Goal: Task Accomplishment & Management: Manage account settings

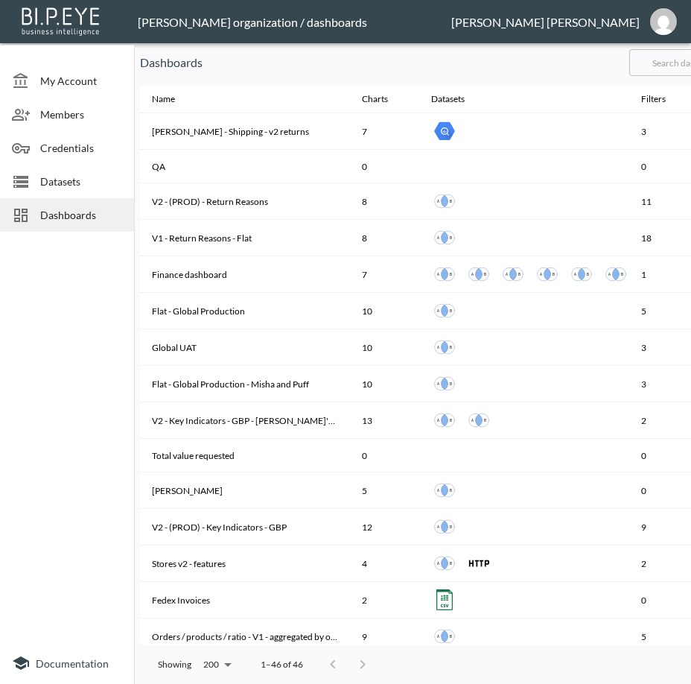
click at [674, 66] on input "text" at bounding box center [690, 62] width 121 height 37
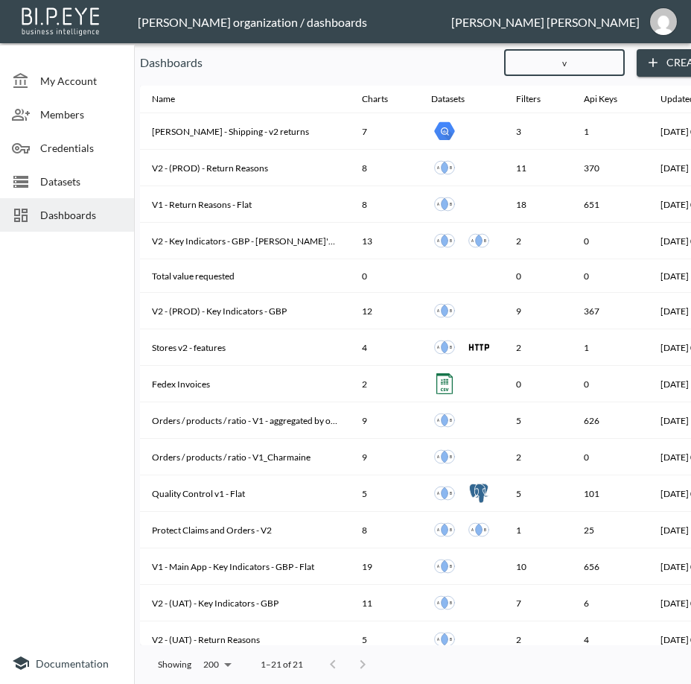
type input "v2"
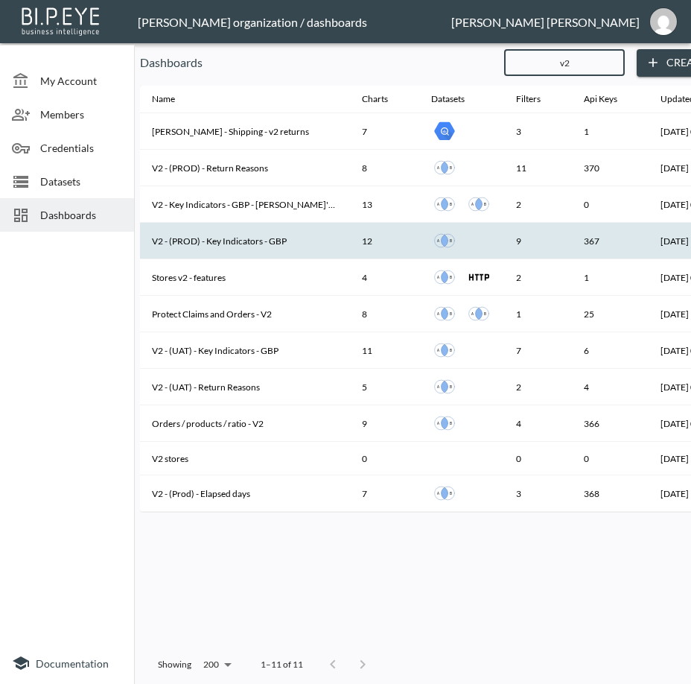
click at [229, 232] on th "V2 - (PROD) - Key Indicators - GBP" at bounding box center [245, 241] width 210 height 37
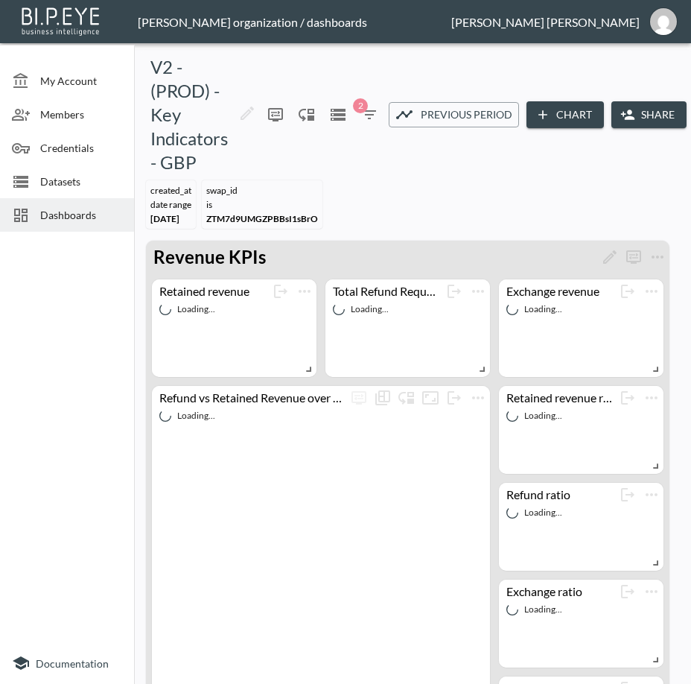
click at [642, 107] on button "Share" at bounding box center [649, 115] width 75 height 28
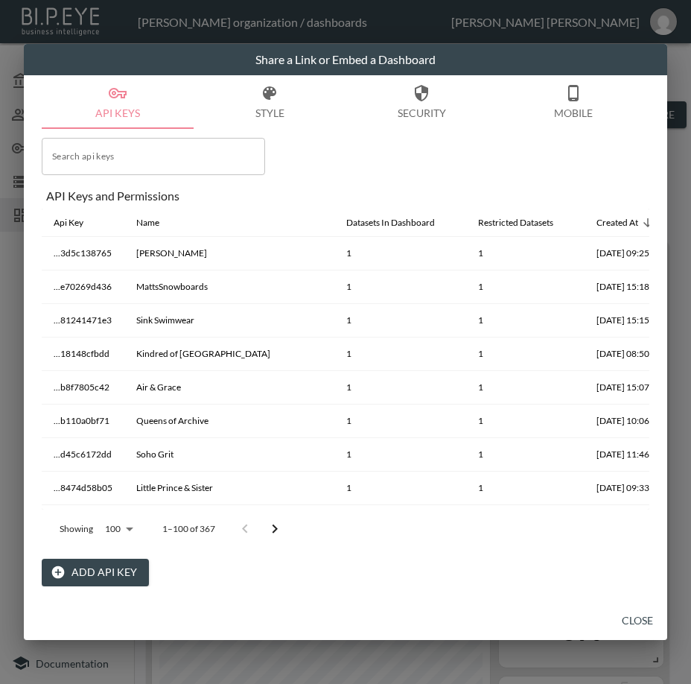
click at [139, 161] on input "Search api keys" at bounding box center [153, 156] width 223 height 37
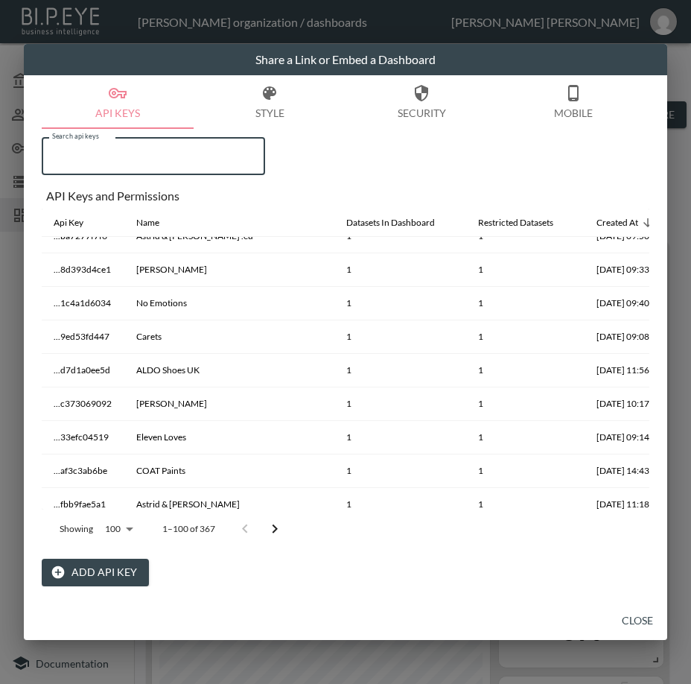
scroll to position [621, 0]
click at [106, 573] on button "Add API Key" at bounding box center [95, 573] width 107 height 28
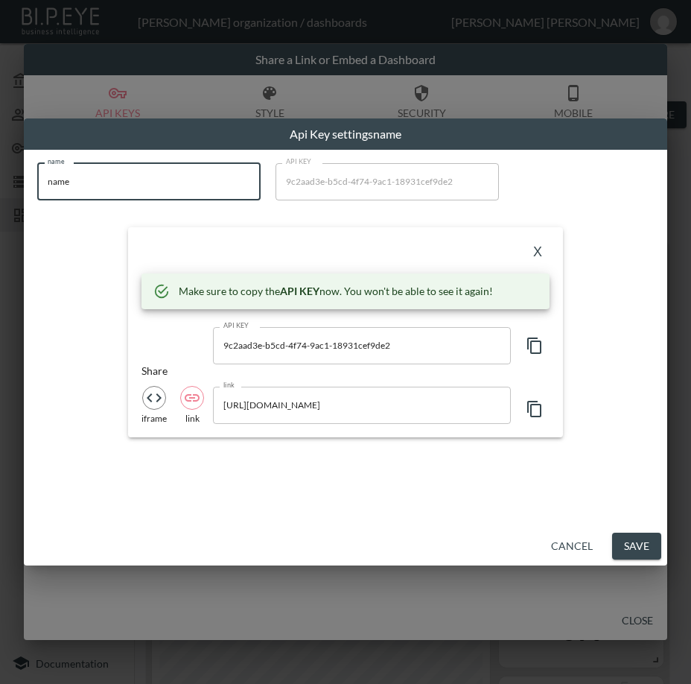
drag, startPoint x: 88, startPoint y: 183, endPoint x: 26, endPoint y: 182, distance: 61.9
click at [26, 182] on div "name name name API KEY 9c2aad3e-b5cd-4f74-9ac1-18931cef9de2 API KEY X Make sure…" at bounding box center [346, 338] width 644 height 377
paste input "Maddleboards US"
type input "Maddleboards US"
click at [539, 348] on icon "button" at bounding box center [535, 346] width 18 height 18
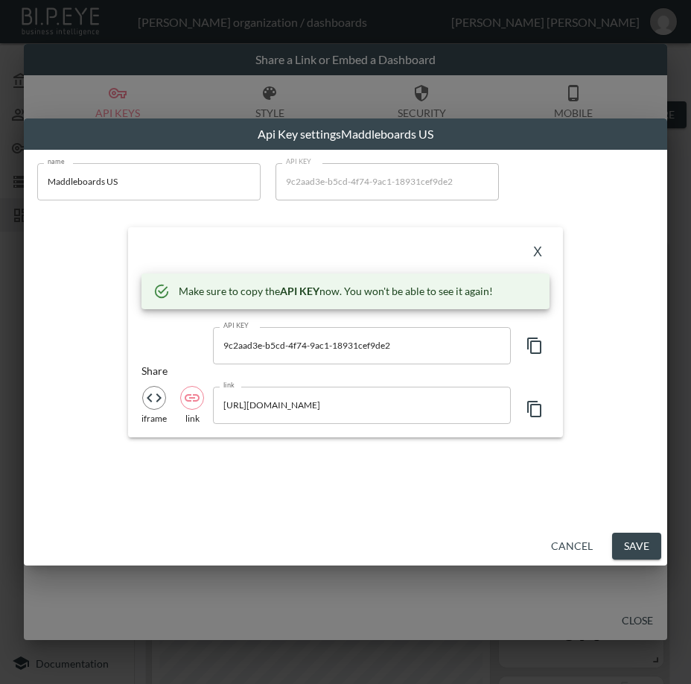
drag, startPoint x: 306, startPoint y: 252, endPoint x: 396, endPoint y: 261, distance: 90.6
click at [306, 253] on div "X" at bounding box center [346, 253] width 408 height 24
click at [540, 256] on button "X" at bounding box center [538, 253] width 24 height 24
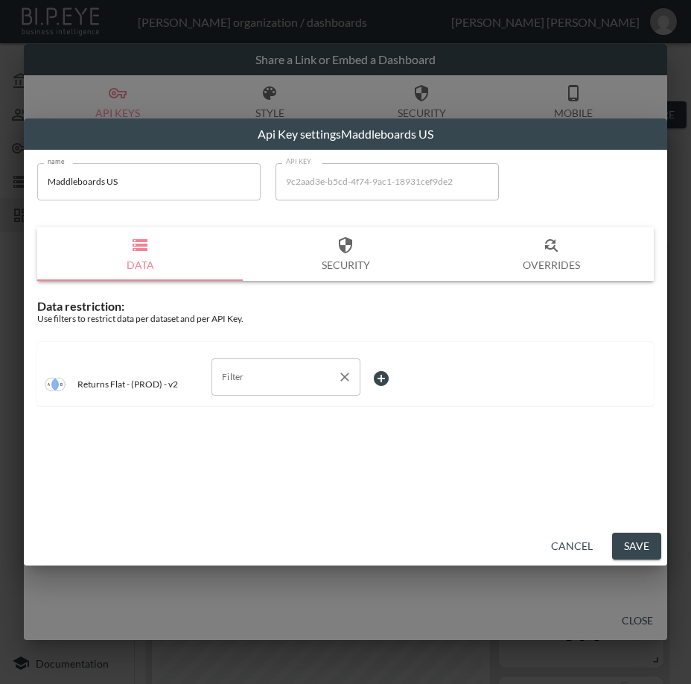
click at [272, 376] on input "Filter" at bounding box center [274, 377] width 113 height 24
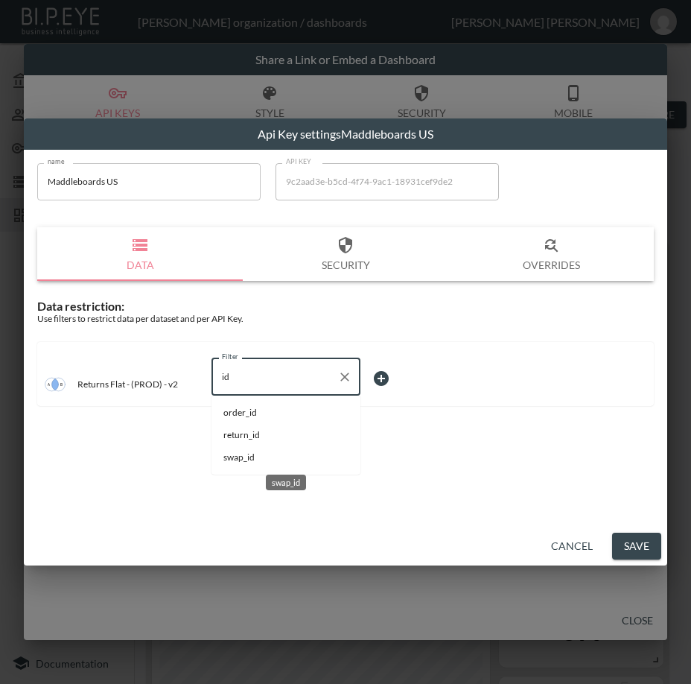
click at [238, 454] on span "swap_id" at bounding box center [285, 457] width 125 height 13
type input "swap_id"
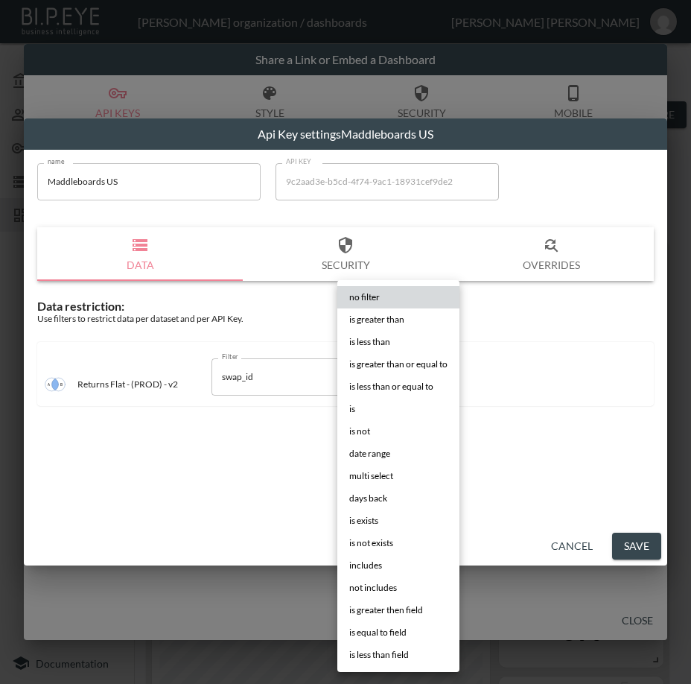
click at [399, 378] on body "BI.P.EYE, Interactive Analytics Dashboards - app [PERSON_NAME] organization / d…" at bounding box center [345, 342] width 691 height 684
click at [375, 406] on li "is" at bounding box center [398, 409] width 122 height 22
type input "is"
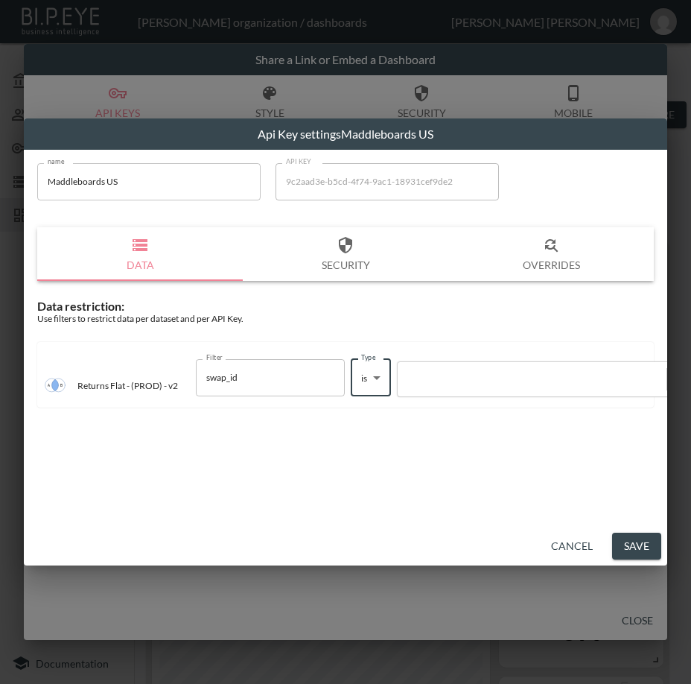
click at [451, 374] on div at bounding box center [532, 379] width 254 height 14
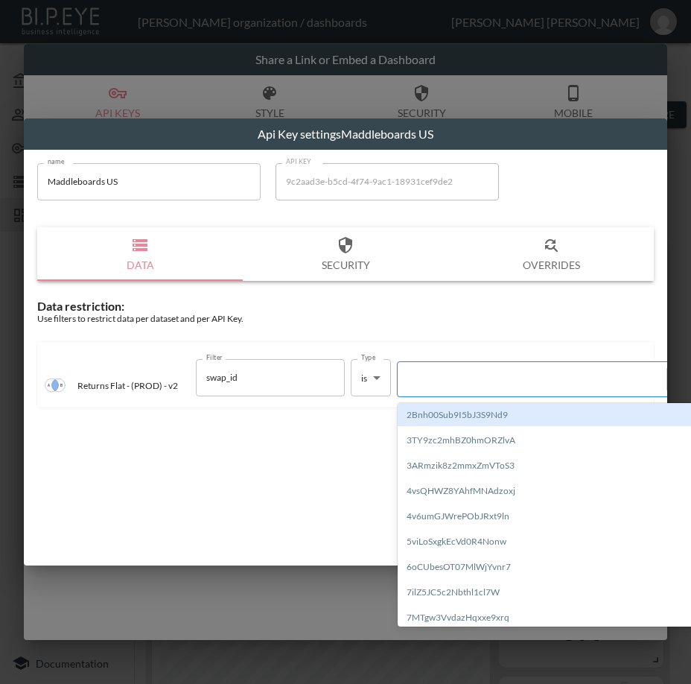
paste input "xJnAtG6hshRta0MQ5d9V"
type input "xJnAtG6hshRta0MQ5d9V"
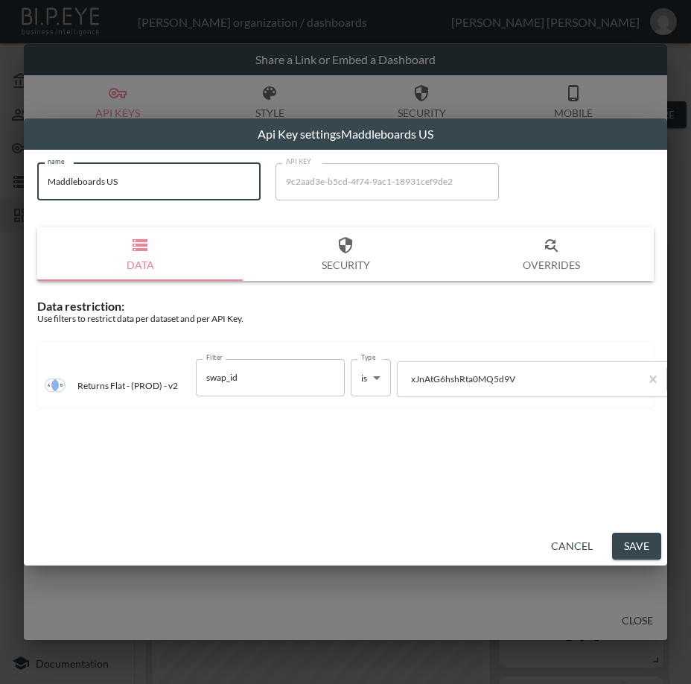
drag, startPoint x: 172, startPoint y: 174, endPoint x: 43, endPoint y: 187, distance: 129.5
click at [43, 187] on input "Maddleboards US" at bounding box center [148, 181] width 223 height 37
click at [630, 542] on button "Save" at bounding box center [636, 547] width 49 height 28
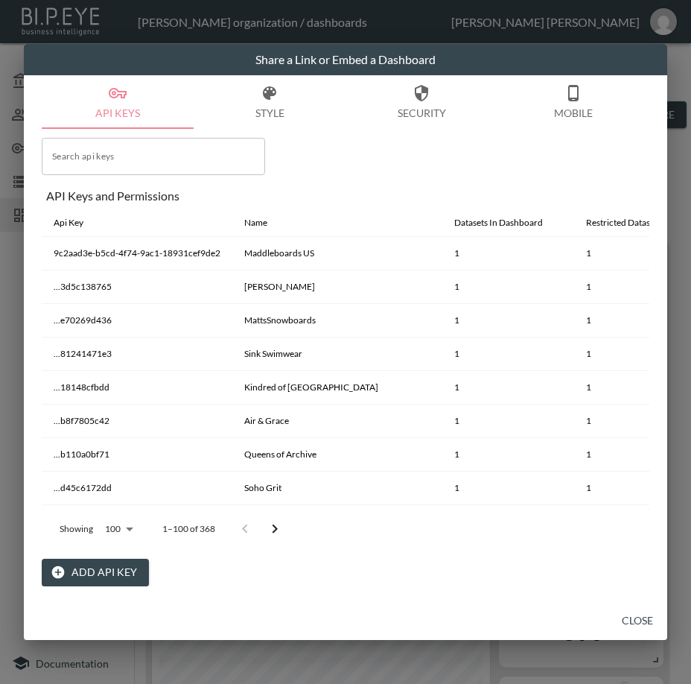
click at [635, 610] on button "Close" at bounding box center [638, 621] width 48 height 28
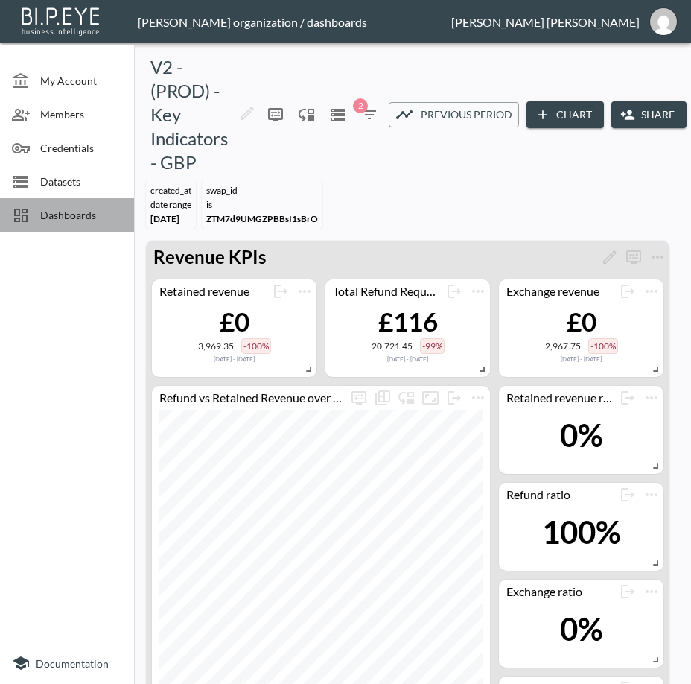
click at [68, 220] on span "Dashboards" at bounding box center [81, 215] width 82 height 16
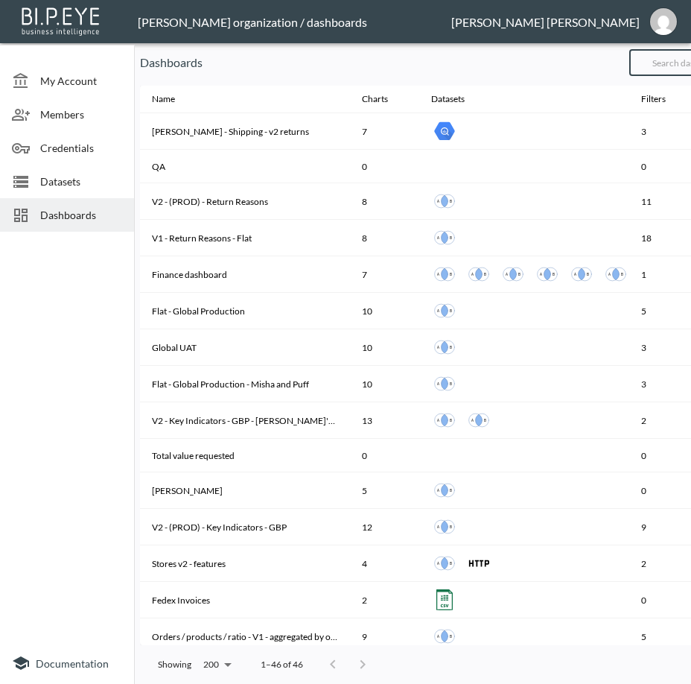
click at [678, 70] on input "text" at bounding box center [690, 62] width 121 height 37
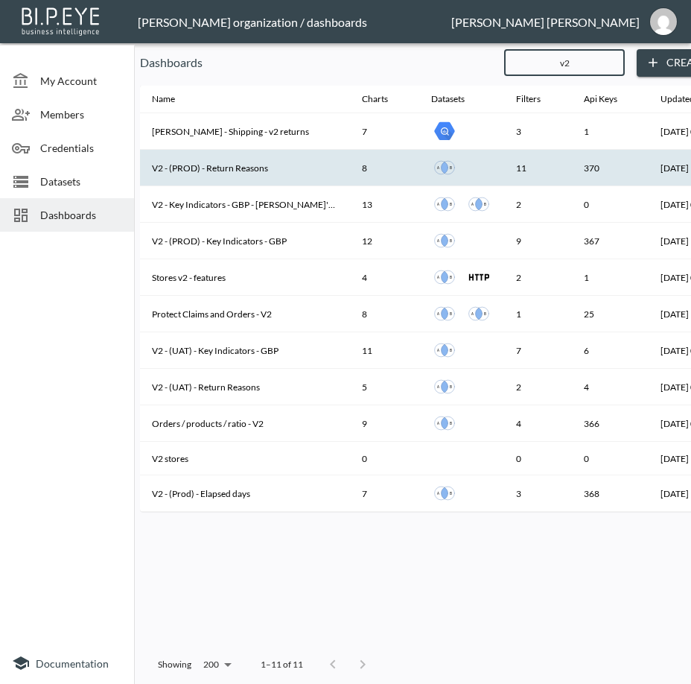
type input "v2"
click at [279, 168] on th "V2 - (PROD) - Return Reasons" at bounding box center [245, 168] width 210 height 37
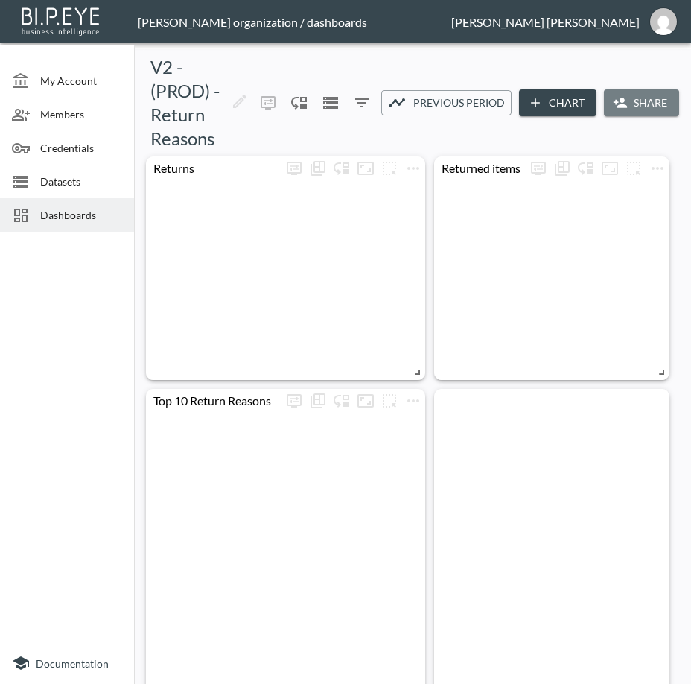
click at [648, 107] on button "Share" at bounding box center [641, 103] width 75 height 28
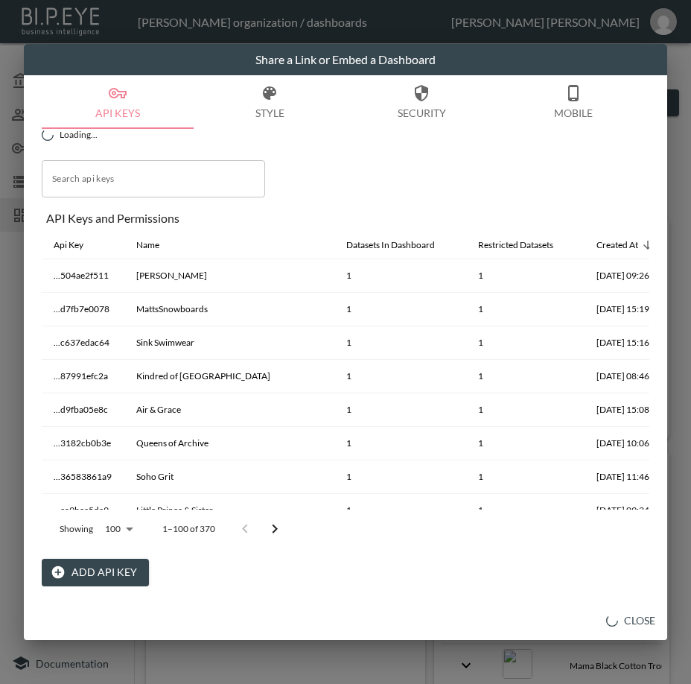
click at [107, 577] on button "Add API Key" at bounding box center [95, 573] width 107 height 28
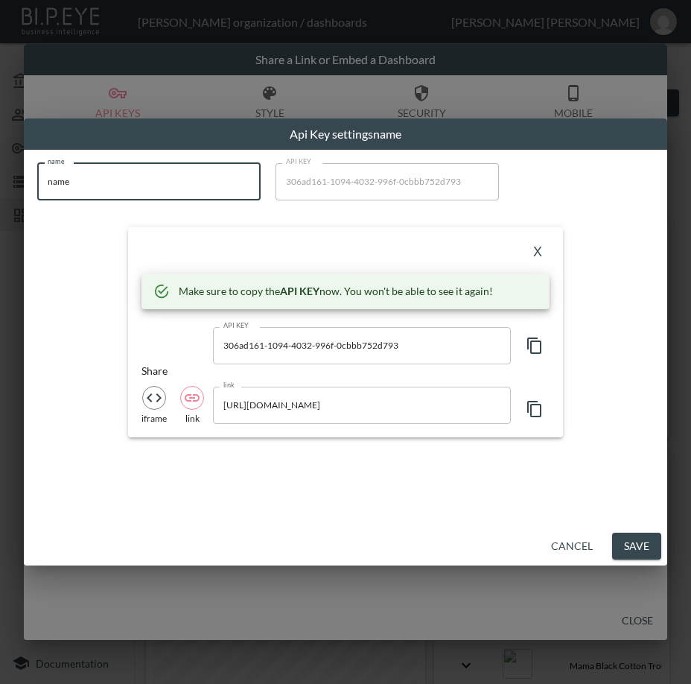
drag, startPoint x: 153, startPoint y: 187, endPoint x: 1, endPoint y: 200, distance: 153.2
click at [1, 200] on div "Api Key settings name name name name API KEY 306ad161-1094-4032-996f-0cbbb752d7…" at bounding box center [345, 342] width 691 height 684
paste input "Maddleboards US"
type input "Maddleboards US"
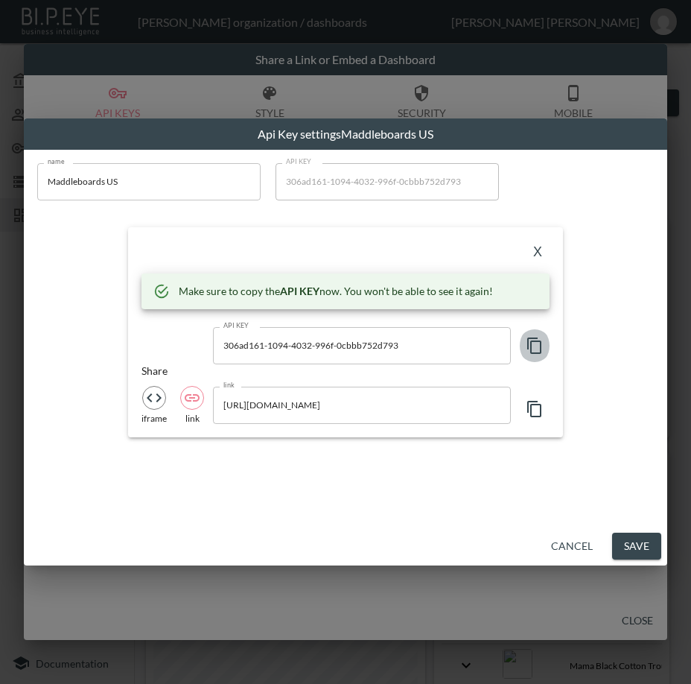
click at [533, 349] on icon "button" at bounding box center [535, 346] width 18 height 18
drag, startPoint x: 308, startPoint y: 241, endPoint x: 375, endPoint y: 235, distance: 68.1
click at [308, 241] on div "X" at bounding box center [346, 253] width 408 height 24
click at [543, 247] on button "X" at bounding box center [538, 253] width 24 height 24
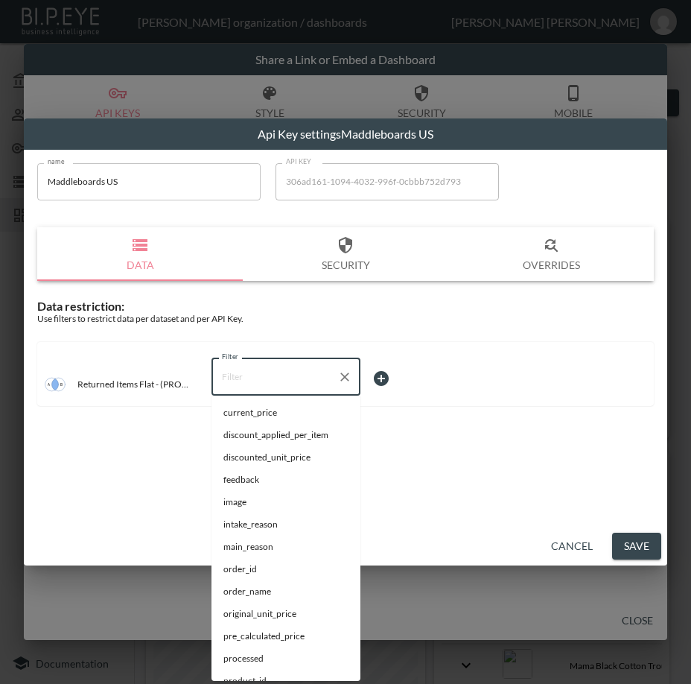
click at [280, 370] on input "Filter" at bounding box center [274, 377] width 113 height 24
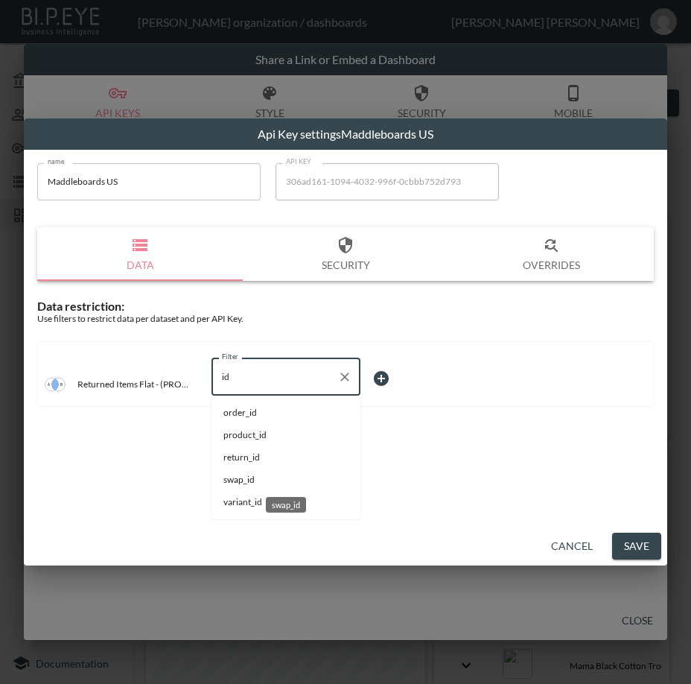
click at [272, 478] on span "swap_id" at bounding box center [285, 479] width 125 height 13
type input "swap_id"
click at [403, 376] on body "BI.P.EYE, Interactive Analytics Dashboards - app [PERSON_NAME] organization / d…" at bounding box center [345, 342] width 691 height 684
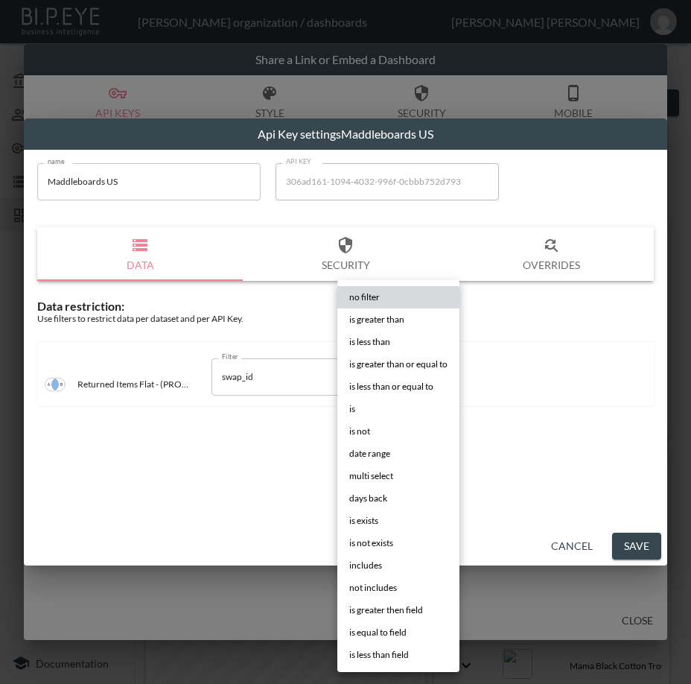
click at [381, 410] on li "is" at bounding box center [398, 409] width 122 height 22
type input "is"
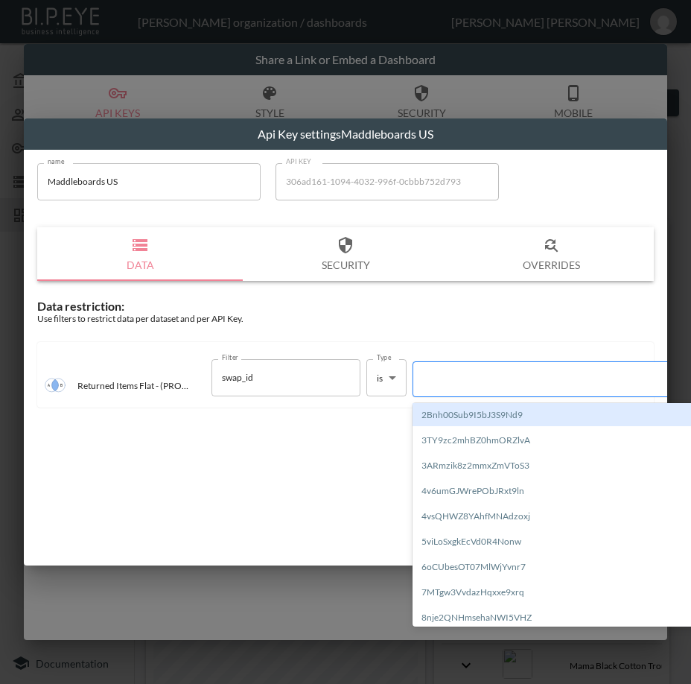
click at [471, 383] on div at bounding box center [548, 379] width 254 height 14
paste input "xJnAtG6hshRta0MQ5d9V"
type input "xJnAtG6hshRta0MQ5d9V"
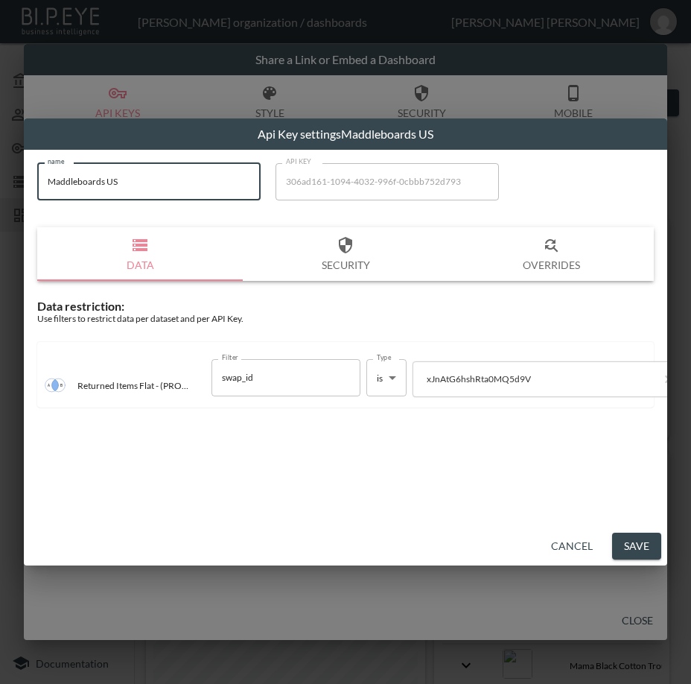
drag, startPoint x: 130, startPoint y: 173, endPoint x: 36, endPoint y: 200, distance: 97.6
click at [36, 200] on div "name Maddleboards US name API KEY 306ad161-1094-4032-996f-0cbbb752d793 API KEY …" at bounding box center [345, 289] width 635 height 271
click at [636, 533] on button "Save" at bounding box center [636, 547] width 49 height 28
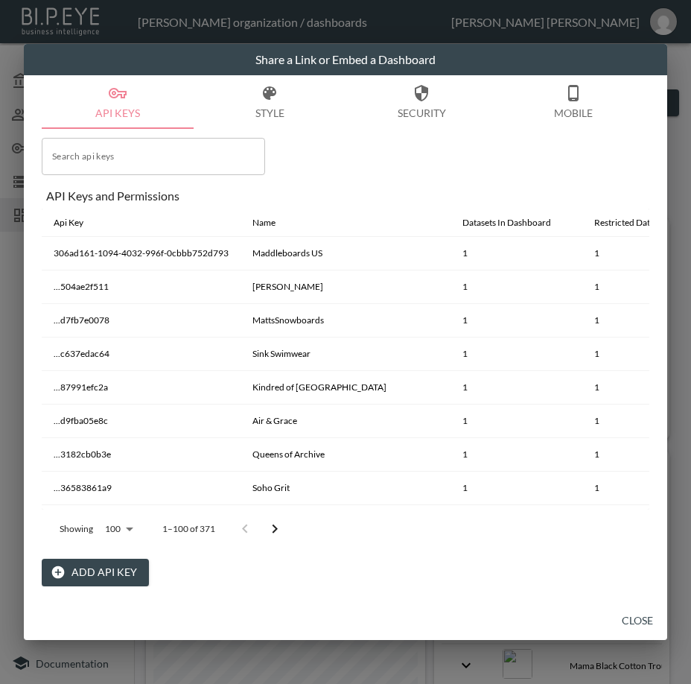
click at [632, 617] on button "Close" at bounding box center [638, 621] width 48 height 28
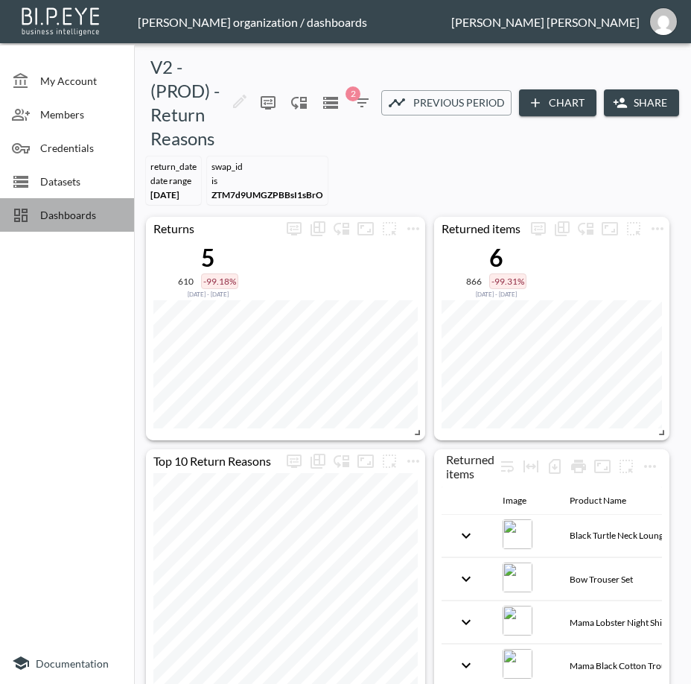
click at [92, 222] on span "Dashboards" at bounding box center [81, 215] width 82 height 16
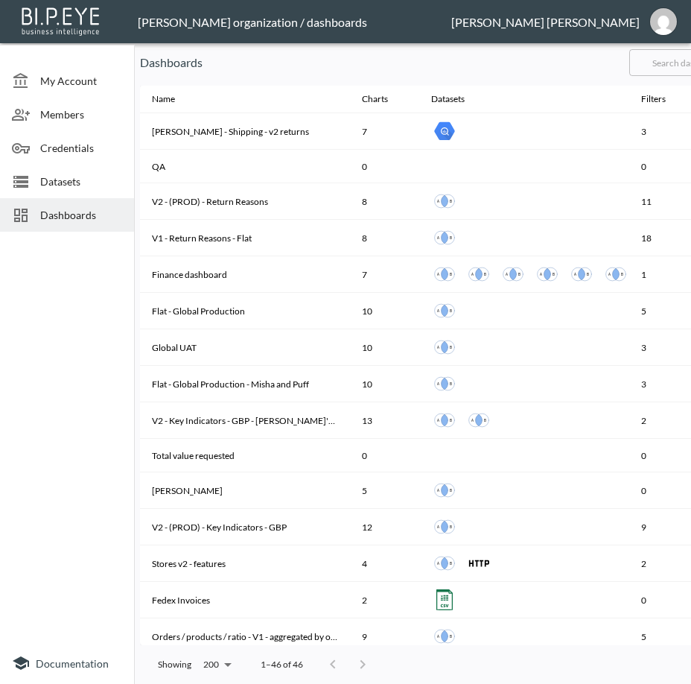
click at [682, 68] on input "text" at bounding box center [690, 62] width 121 height 37
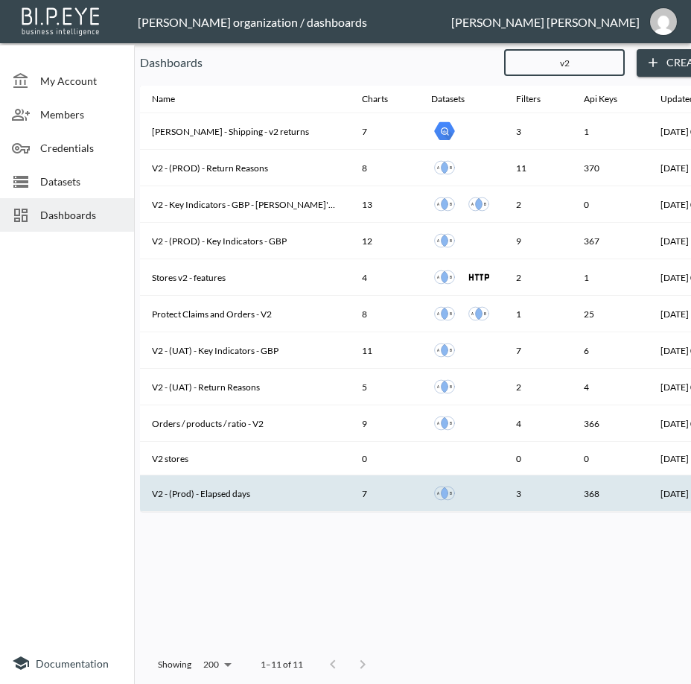
type input "v2"
click at [230, 498] on th "V2 - (Prod) - Elapsed days" at bounding box center [245, 493] width 210 height 37
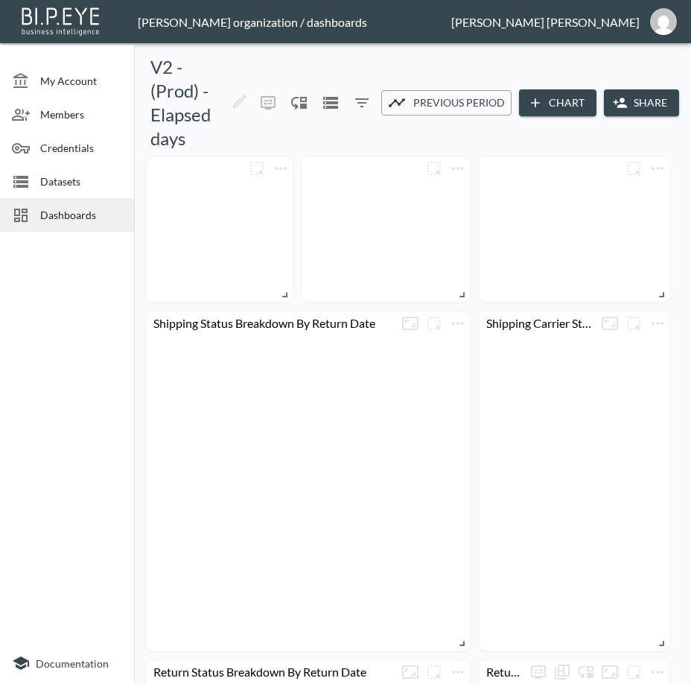
click at [633, 104] on button "Share" at bounding box center [641, 103] width 75 height 28
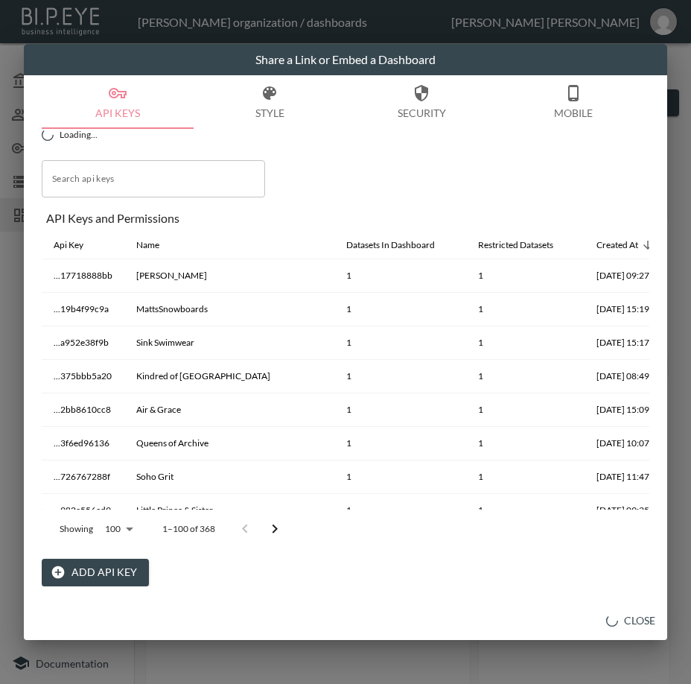
click at [110, 564] on button "Add API Key" at bounding box center [95, 573] width 107 height 28
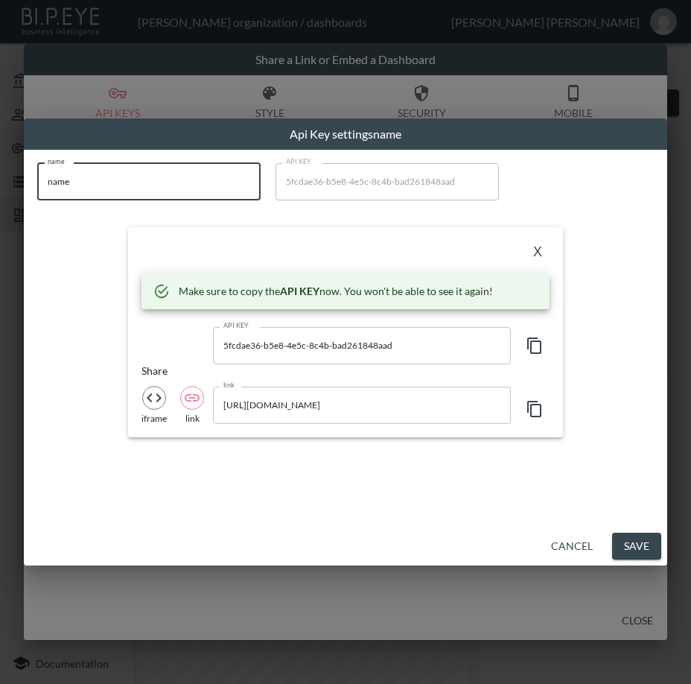
drag, startPoint x: 154, startPoint y: 184, endPoint x: 1, endPoint y: 191, distance: 153.6
click at [1, 191] on div "Api Key settings name name name name API KEY 5fcdae36-b5e8-4e5c-8c4b-bad261848a…" at bounding box center [345, 342] width 691 height 684
paste input "Maddleboards US"
type input "Maddleboards US"
click at [539, 343] on icon "button" at bounding box center [535, 346] width 18 height 18
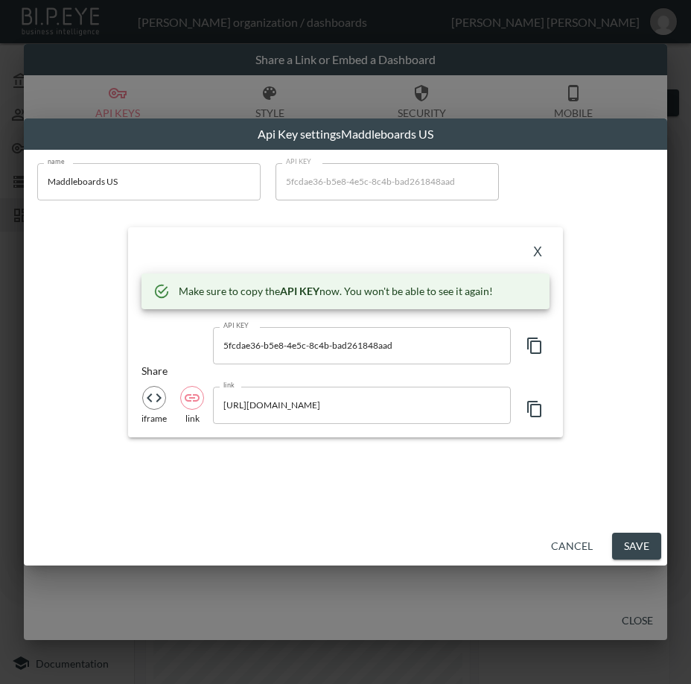
drag, startPoint x: 350, startPoint y: 232, endPoint x: 451, endPoint y: 236, distance: 100.7
click at [347, 232] on div "X Make sure to copy the API KEY now. You won't be able to see it again! API KEY…" at bounding box center [345, 332] width 435 height 210
click at [538, 245] on button "X" at bounding box center [538, 253] width 24 height 24
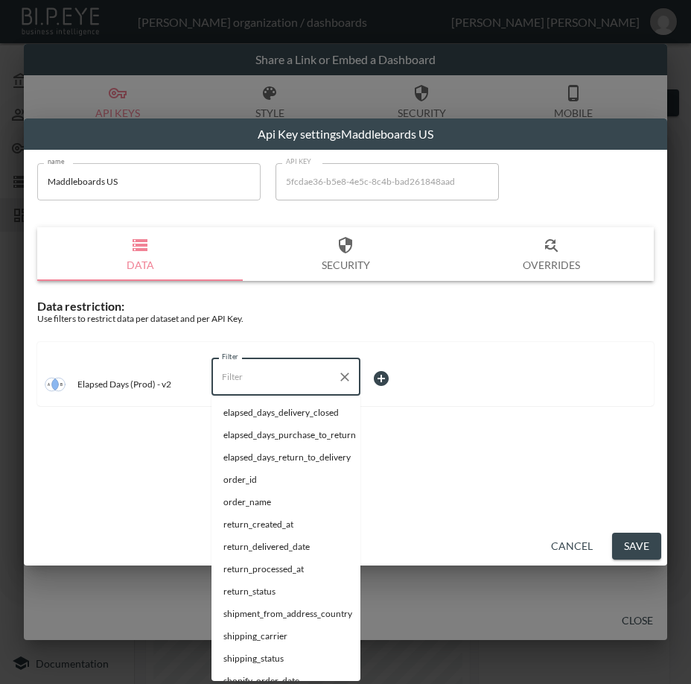
click at [313, 369] on input "Filter" at bounding box center [274, 377] width 113 height 24
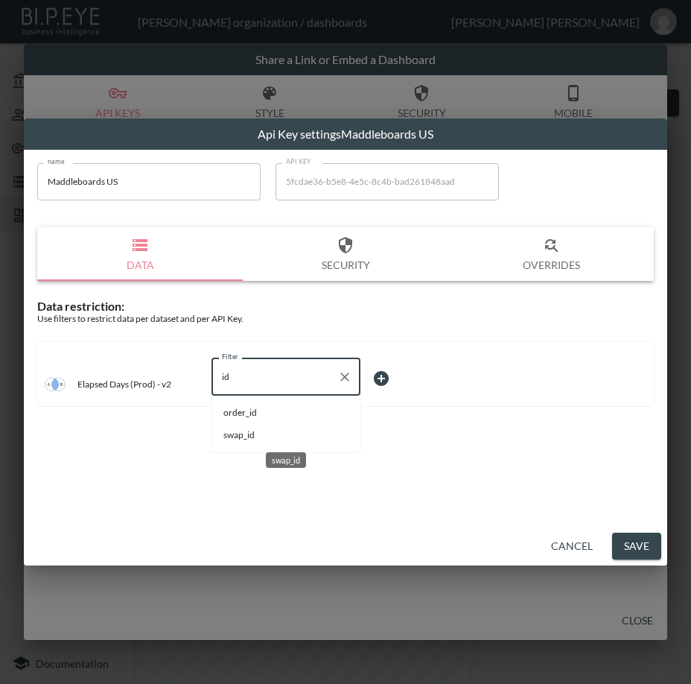
click at [304, 438] on span "swap_id" at bounding box center [285, 434] width 125 height 13
type input "swap_id"
click at [409, 376] on body "BI.P.EYE, Interactive Analytics Dashboards - app [PERSON_NAME] organization / d…" at bounding box center [345, 342] width 691 height 684
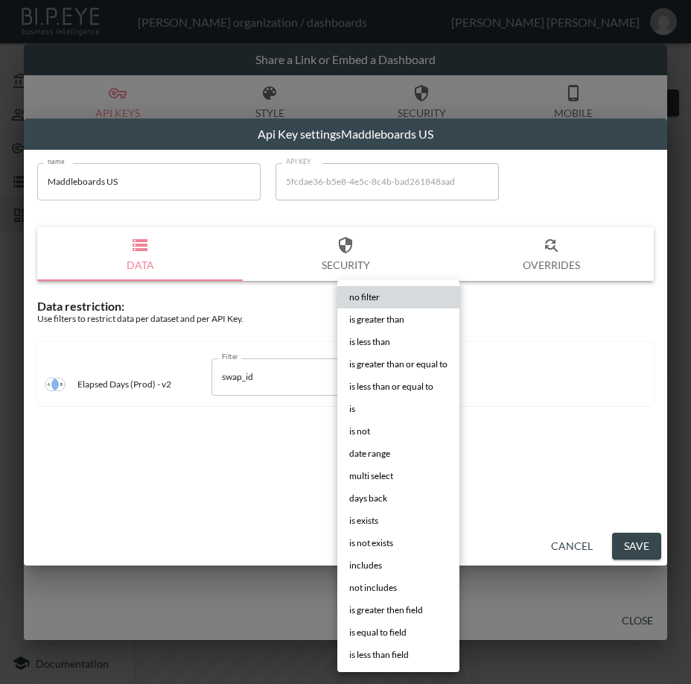
click at [359, 406] on li "is" at bounding box center [398, 409] width 122 height 22
type input "is"
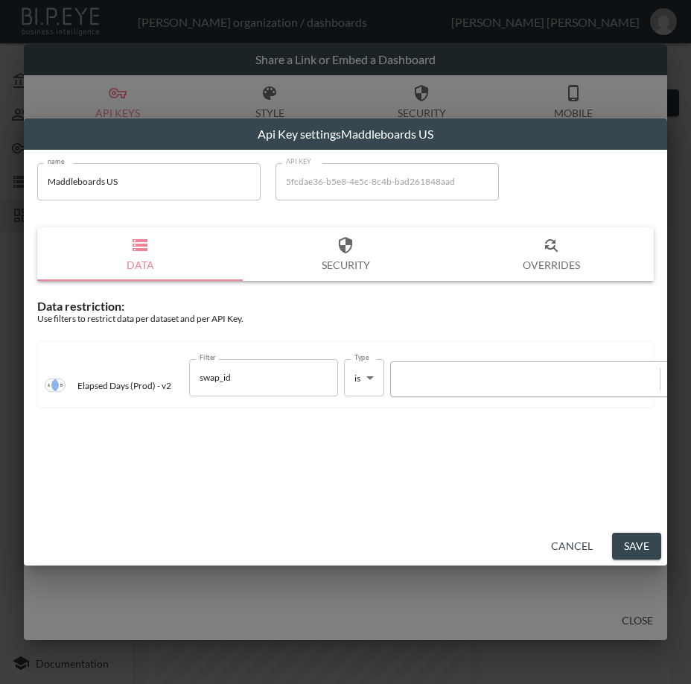
click at [463, 375] on div at bounding box center [526, 379] width 254 height 14
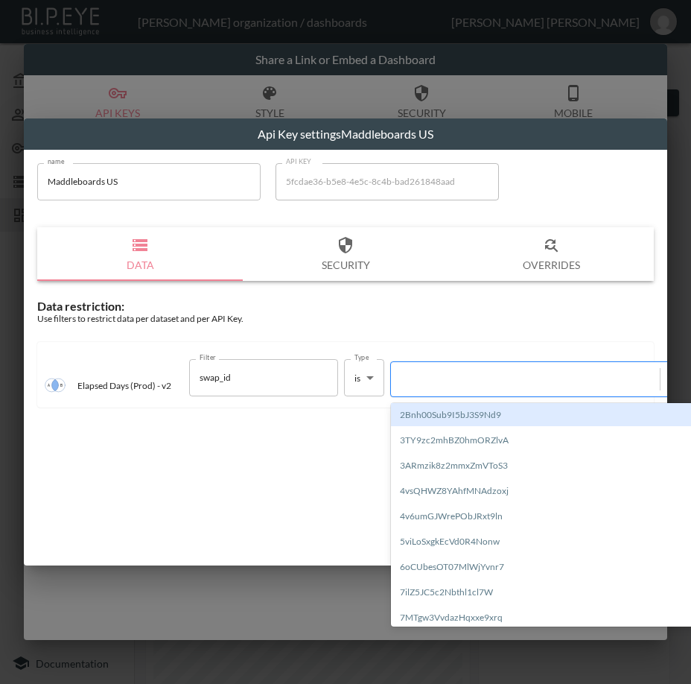
paste input "xJnAtG6hshRta0MQ5d9V"
type input "xJnAtG6hshRta0MQ5d9V"
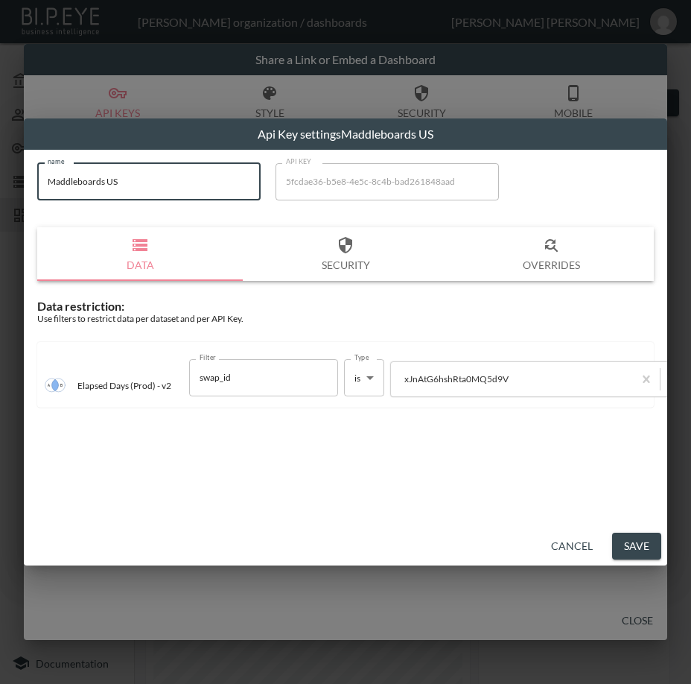
drag, startPoint x: 218, startPoint y: 186, endPoint x: 1, endPoint y: 185, distance: 217.5
click at [1, 185] on div "Api Key settings Maddleboards US name Maddleboards US name API KEY 5fcdae36-b5e…" at bounding box center [345, 342] width 691 height 684
click at [622, 548] on button "Save" at bounding box center [636, 547] width 49 height 28
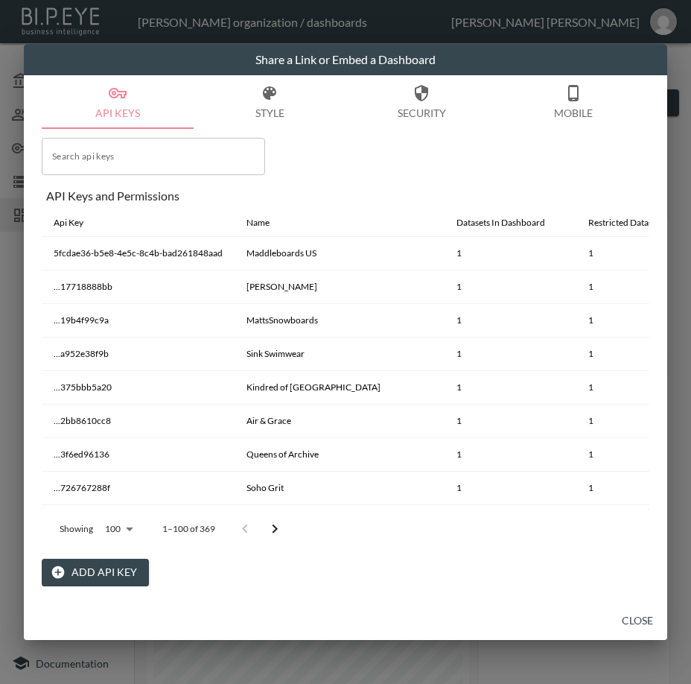
click at [627, 615] on button "Close" at bounding box center [638, 621] width 48 height 28
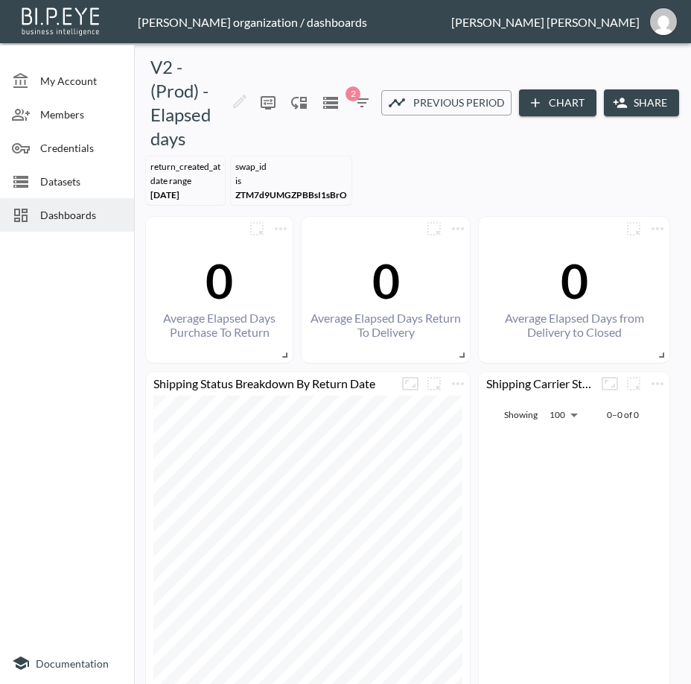
click at [60, 217] on span "Dashboards" at bounding box center [81, 215] width 82 height 16
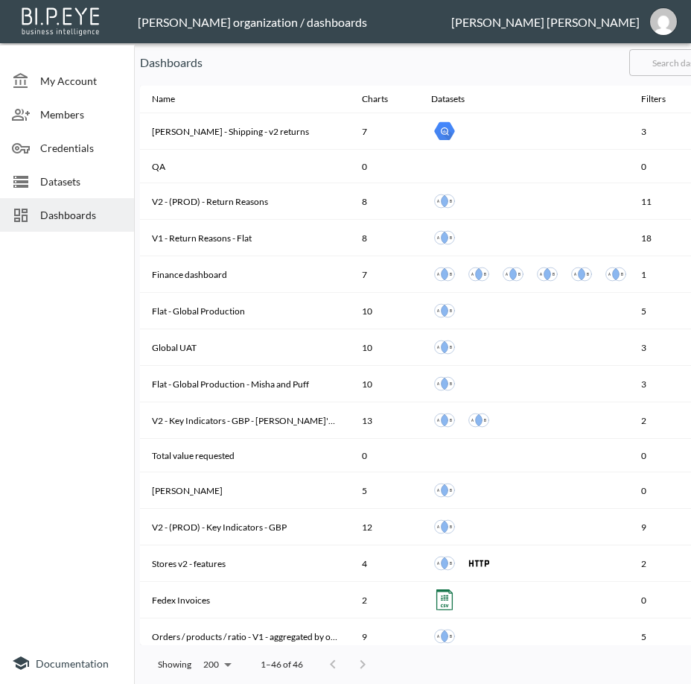
click at [673, 61] on input "text" at bounding box center [690, 62] width 121 height 37
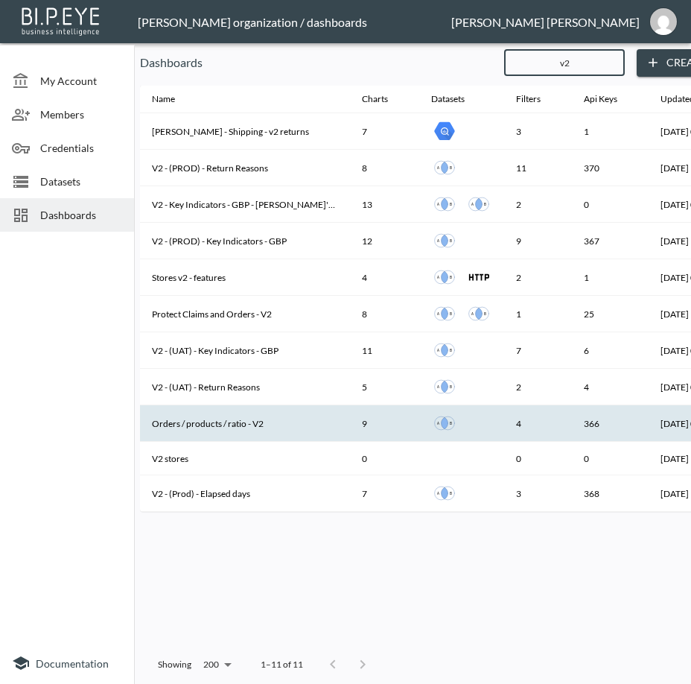
type input "v2"
click at [271, 416] on th "Orders / products / ratio - V2" at bounding box center [245, 423] width 210 height 37
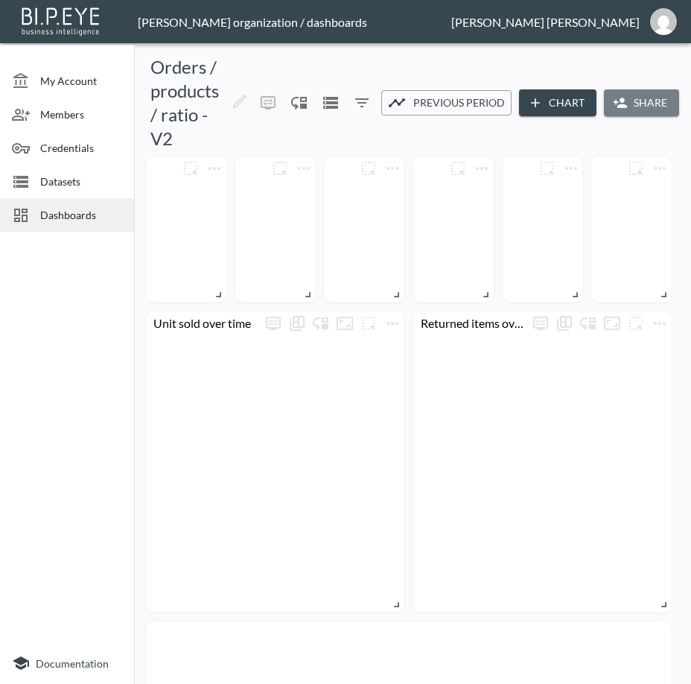
click at [634, 98] on button "Share" at bounding box center [641, 103] width 75 height 28
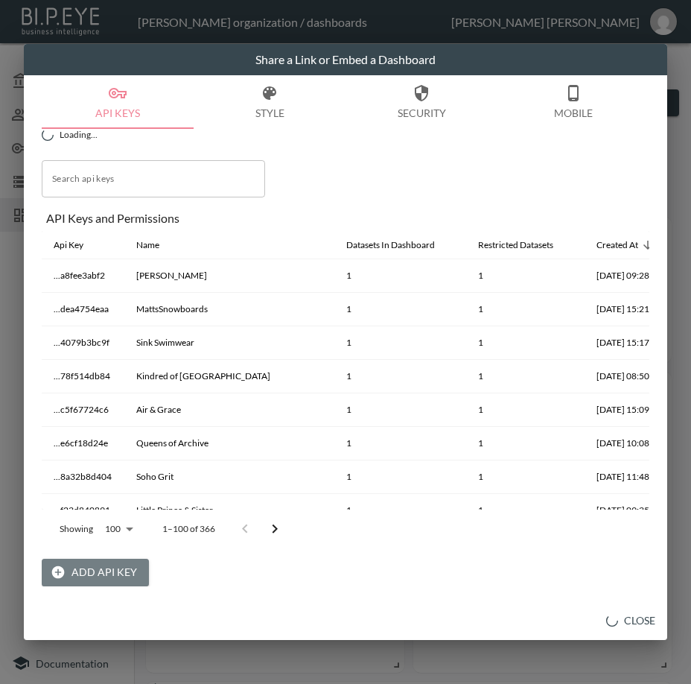
click at [118, 572] on button "Add API Key" at bounding box center [95, 573] width 107 height 28
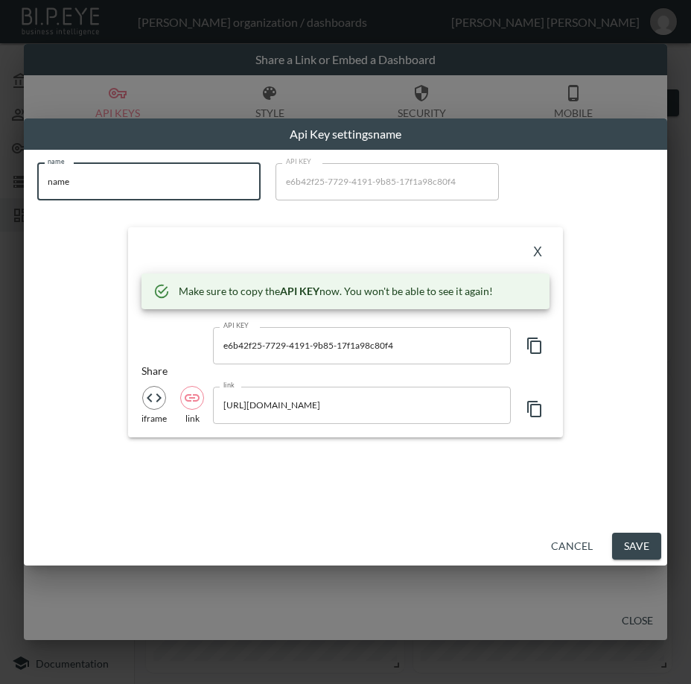
drag, startPoint x: 10, startPoint y: 181, endPoint x: 1, endPoint y: 184, distance: 9.4
click at [1, 184] on div "Api Key settings name name name name API KEY e6b42f25-7729-4191-9b85-17f1a98c80…" at bounding box center [345, 342] width 691 height 684
paste input "Maddleboards US"
type input "Maddleboards US"
click at [535, 346] on icon "button" at bounding box center [535, 346] width 18 height 18
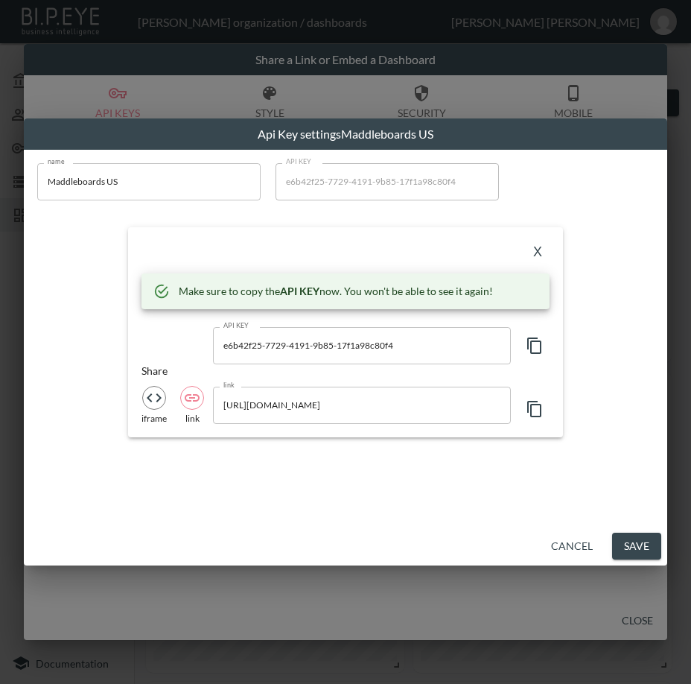
click at [332, 241] on div "X" at bounding box center [346, 253] width 408 height 24
click at [539, 247] on button "X" at bounding box center [538, 253] width 24 height 24
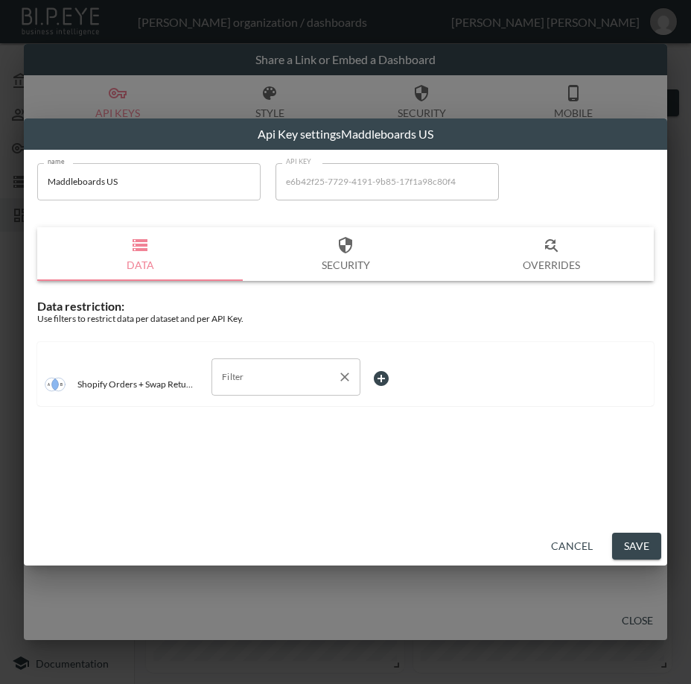
click at [281, 377] on input "Filter" at bounding box center [274, 377] width 113 height 24
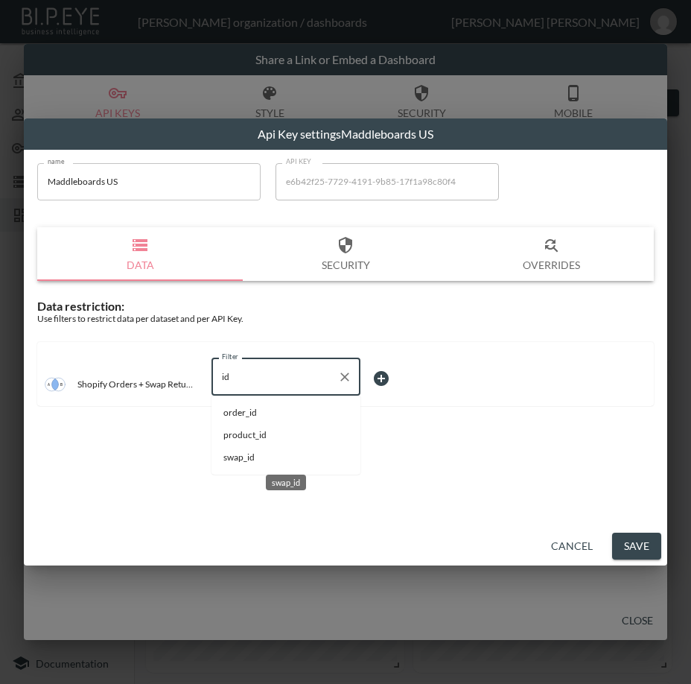
click at [272, 454] on span "swap_id" at bounding box center [285, 457] width 125 height 13
type input "swap_id"
click at [384, 376] on body "BI.P.EYE, Interactive Analytics Dashboards - app [PERSON_NAME] organization / d…" at bounding box center [345, 342] width 691 height 684
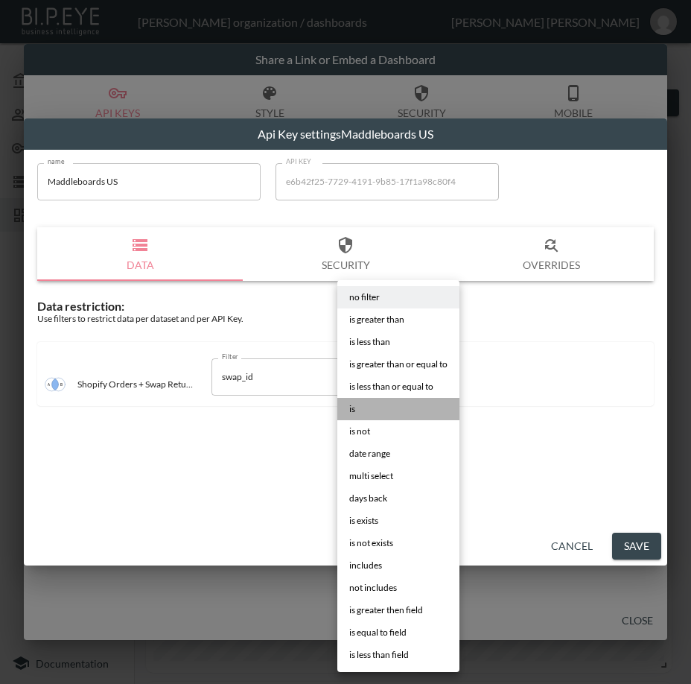
click at [384, 406] on li "is" at bounding box center [398, 409] width 122 height 22
type input "is"
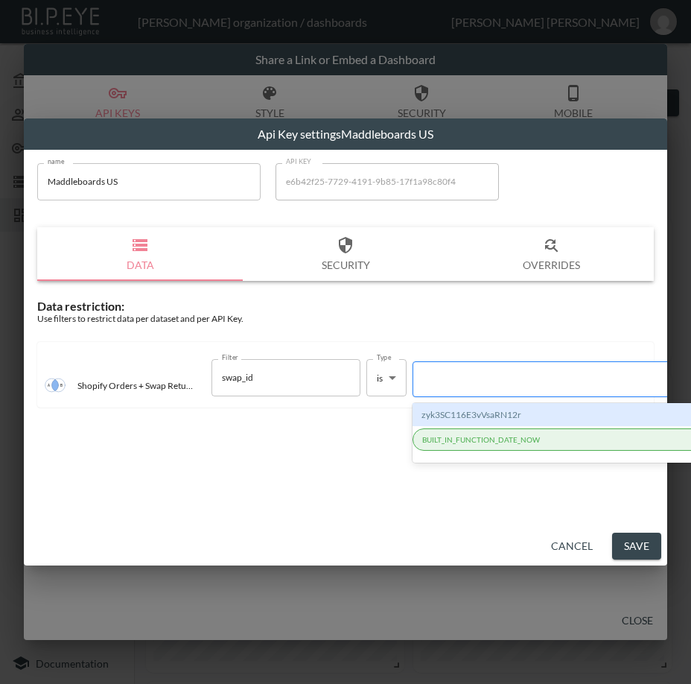
click at [457, 375] on div at bounding box center [548, 379] width 254 height 14
paste input "xJnAtG6hshRta0MQ5d9V"
type input "xJnAtG6hshRta0MQ5d9V"
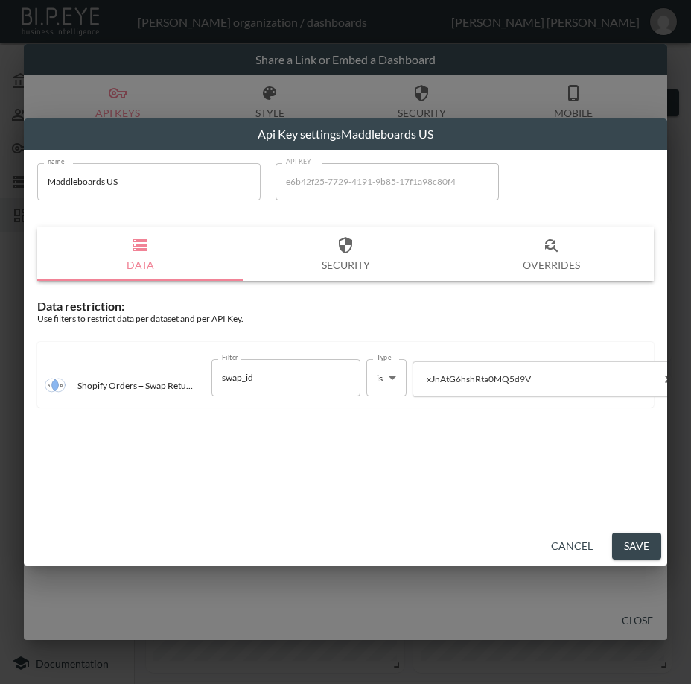
click at [627, 548] on button "Save" at bounding box center [636, 547] width 49 height 28
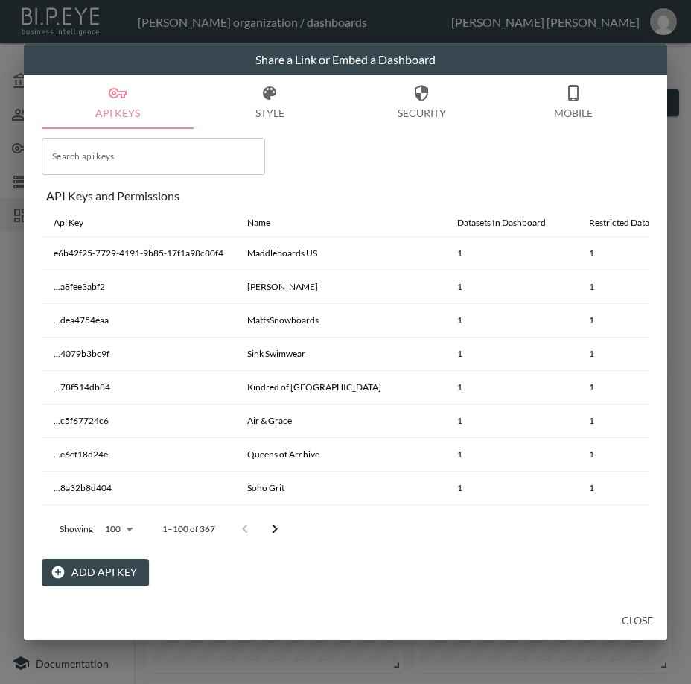
click at [648, 613] on button "Close" at bounding box center [638, 621] width 48 height 28
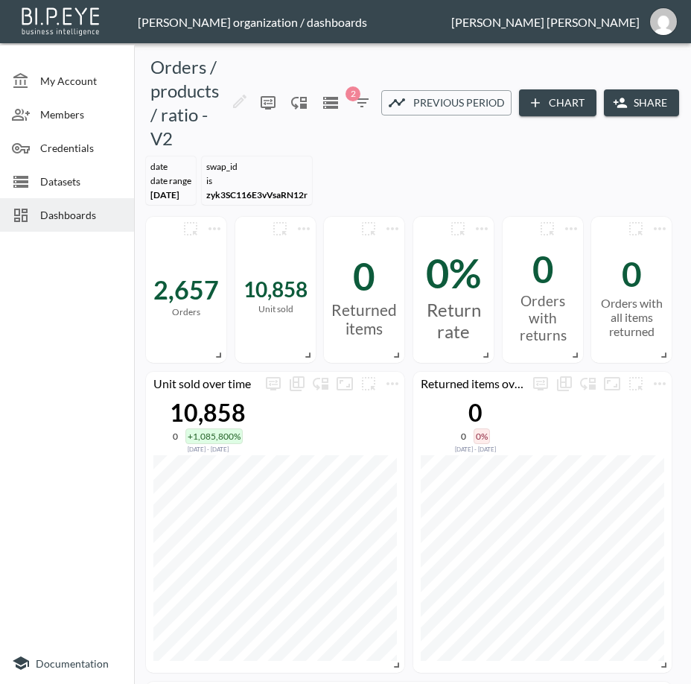
drag, startPoint x: 98, startPoint y: 585, endPoint x: 98, endPoint y: 571, distance: 14.2
click at [98, 584] on div at bounding box center [67, 440] width 134 height 405
click at [83, 219] on span "Dashboards" at bounding box center [81, 215] width 82 height 16
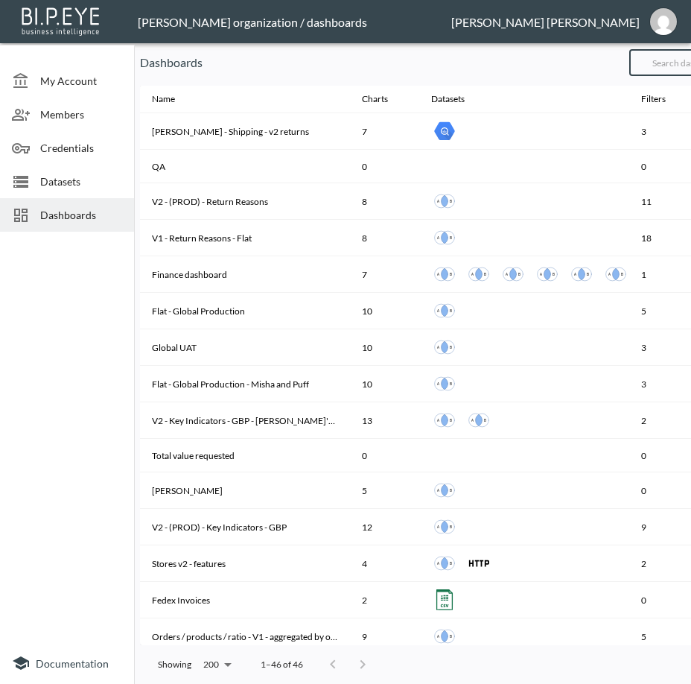
click at [680, 59] on input "text" at bounding box center [690, 62] width 121 height 37
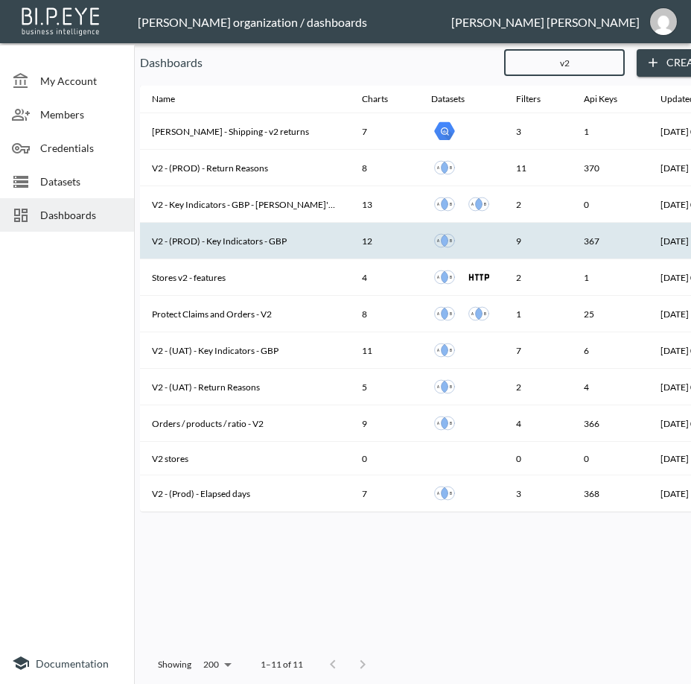
type input "v2"
click at [288, 243] on th "V2 - (PROD) - Key Indicators - GBP" at bounding box center [245, 241] width 210 height 37
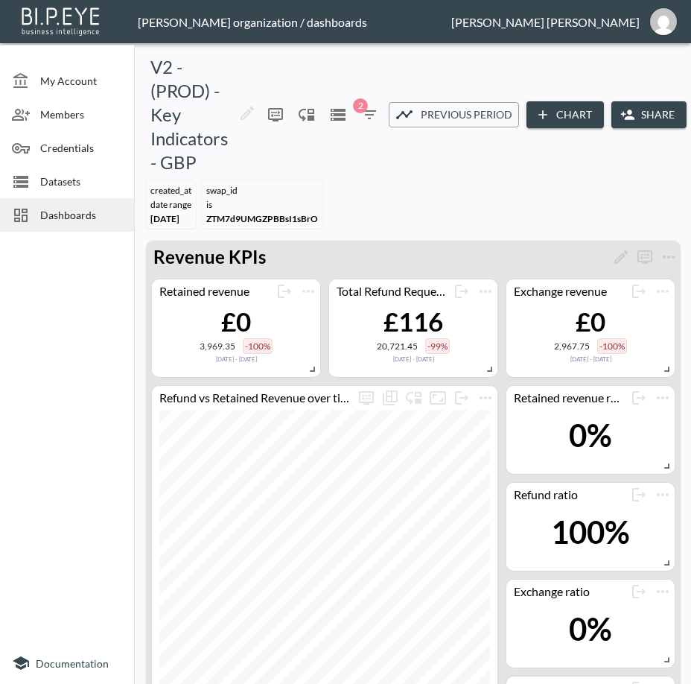
click at [402, 173] on div "V2 - (PROD) - Key Indicators - GBP 0 2 Previous period Chart Share" at bounding box center [416, 114] width 553 height 119
click at [651, 112] on button "Share" at bounding box center [649, 115] width 75 height 28
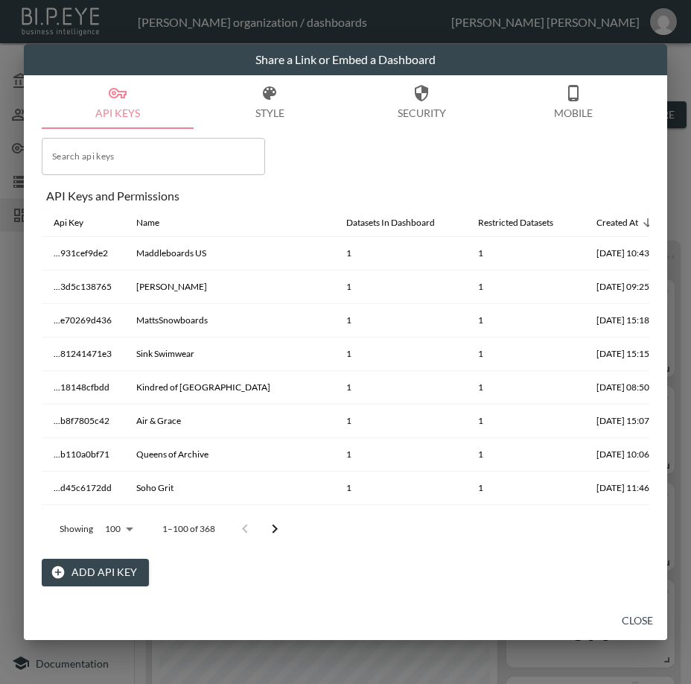
click at [121, 566] on button "Add API Key" at bounding box center [95, 573] width 107 height 28
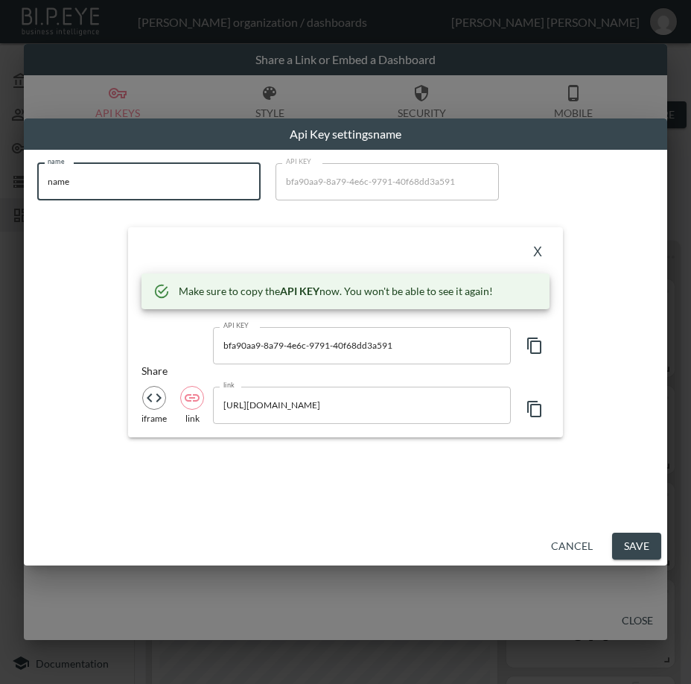
drag, startPoint x: 1, startPoint y: 193, endPoint x: 1, endPoint y: 208, distance: 14.9
click at [1, 203] on div "Api Key settings name name name name API KEY bfa90aa9-8a79-4e6c-9791-40f68dd3a5…" at bounding box center [345, 342] width 691 height 684
paste input "Nordik Recovery"
type input "Nordik Recovery"
click at [533, 346] on icon "button" at bounding box center [535, 346] width 18 height 18
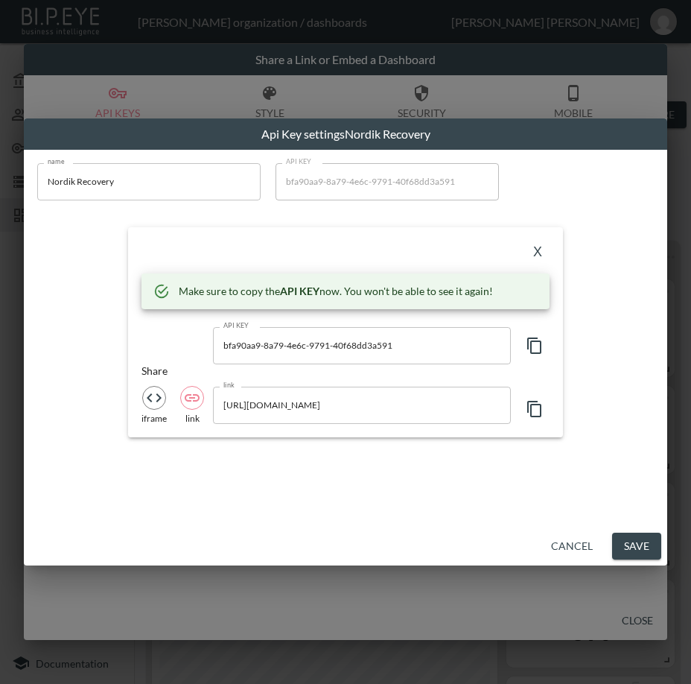
click at [339, 241] on div "X" at bounding box center [346, 253] width 408 height 24
click at [535, 250] on button "X" at bounding box center [538, 253] width 24 height 24
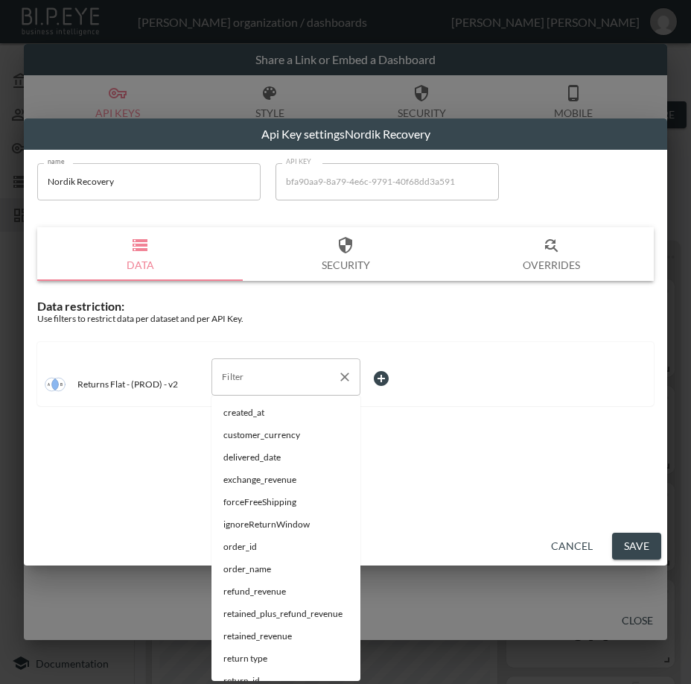
click at [297, 392] on div "Filter" at bounding box center [286, 376] width 149 height 37
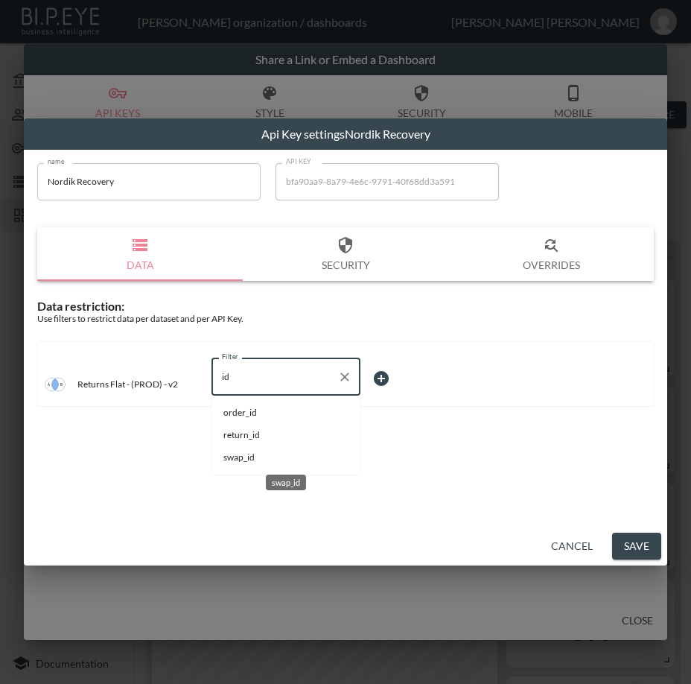
click at [268, 457] on span "swap_id" at bounding box center [285, 457] width 125 height 13
type input "swap_id"
click at [398, 375] on body "BI.P.EYE, Interactive Analytics Dashboards - app [PERSON_NAME] organization / d…" at bounding box center [345, 342] width 691 height 684
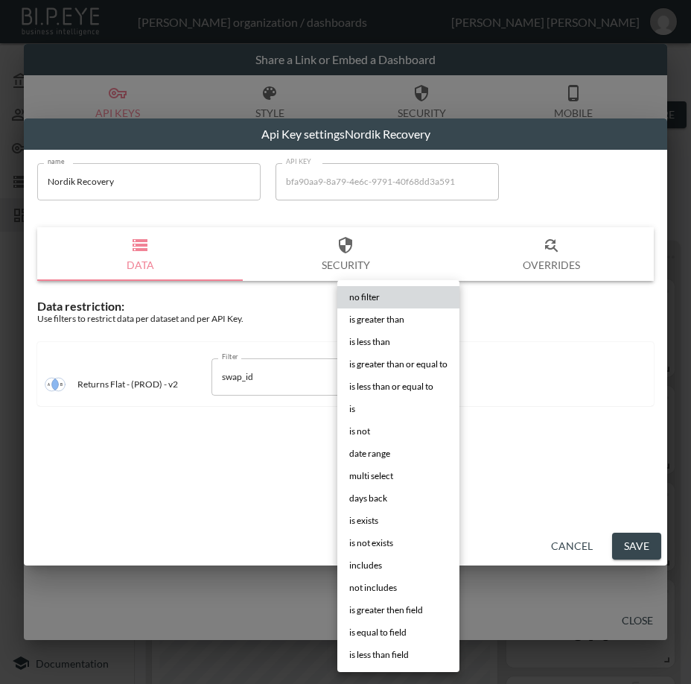
click at [400, 413] on li "is" at bounding box center [398, 409] width 122 height 22
type input "is"
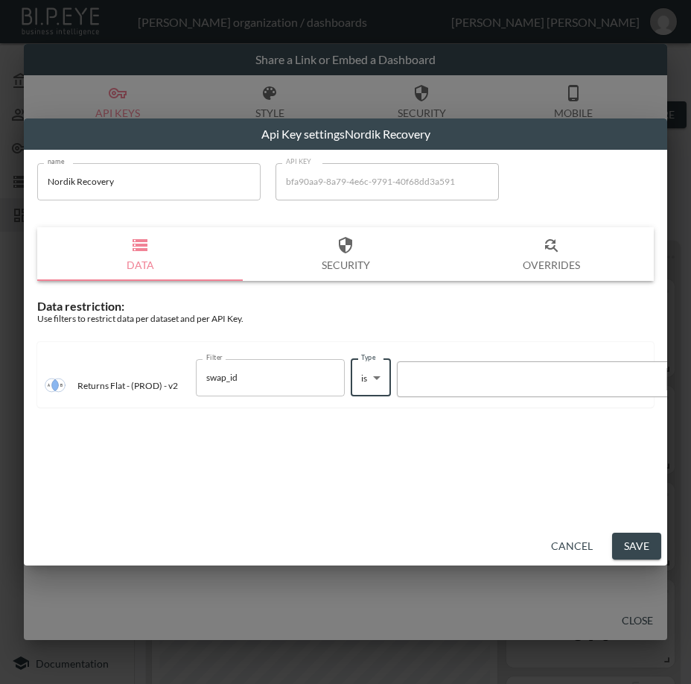
click at [524, 375] on div at bounding box center [532, 379] width 254 height 14
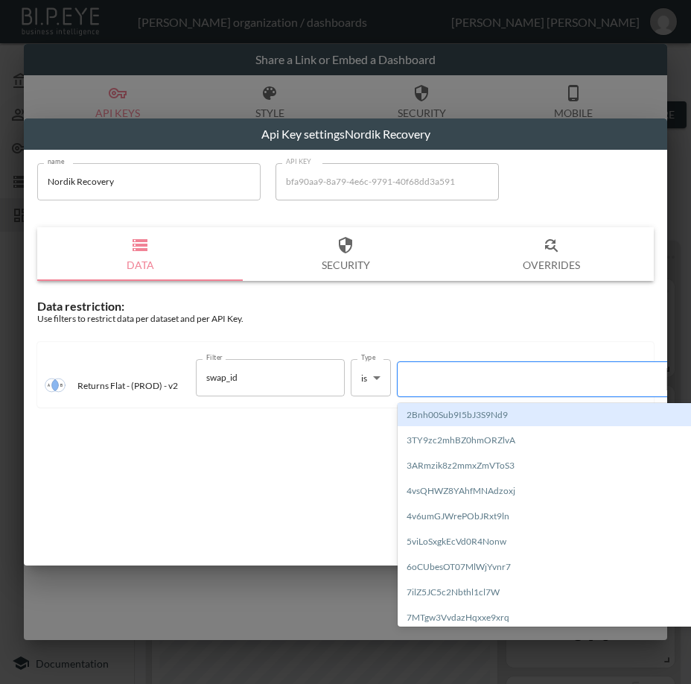
paste input "f24DOdIb2Iaq5ouvgCSW"
type input "f24DOdIb2Iaq5ouvgCSW"
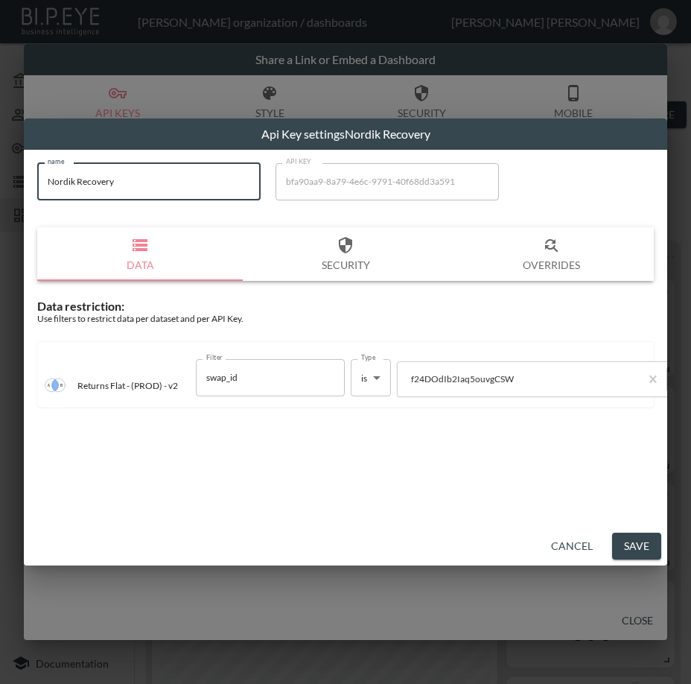
drag, startPoint x: 170, startPoint y: 194, endPoint x: 40, endPoint y: 197, distance: 129.7
click at [40, 197] on input "Nordik Recovery" at bounding box center [148, 181] width 223 height 37
click at [625, 545] on button "Save" at bounding box center [636, 547] width 49 height 28
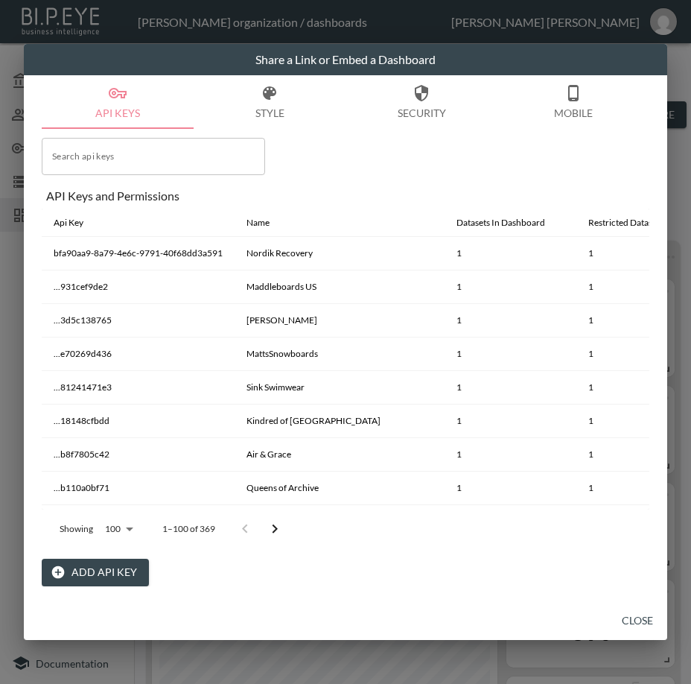
click at [627, 617] on button "Close" at bounding box center [638, 621] width 48 height 28
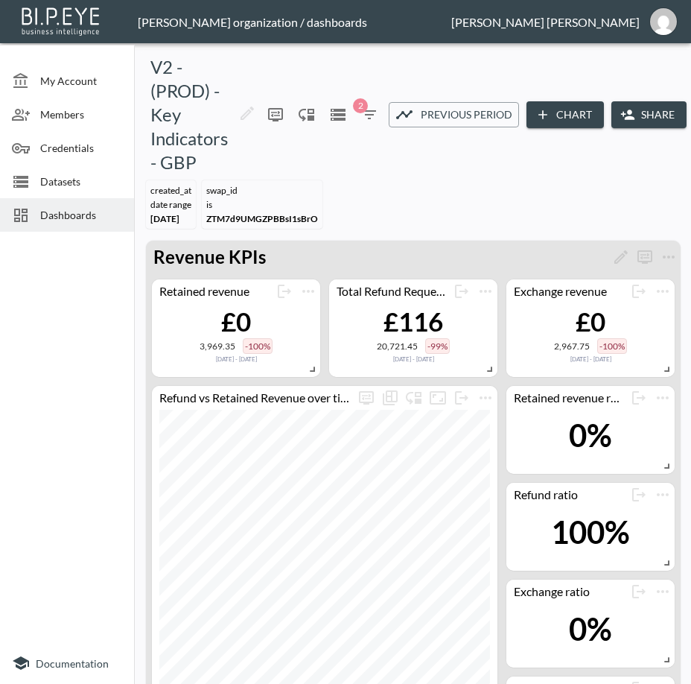
click at [68, 218] on span "Dashboards" at bounding box center [81, 215] width 82 height 16
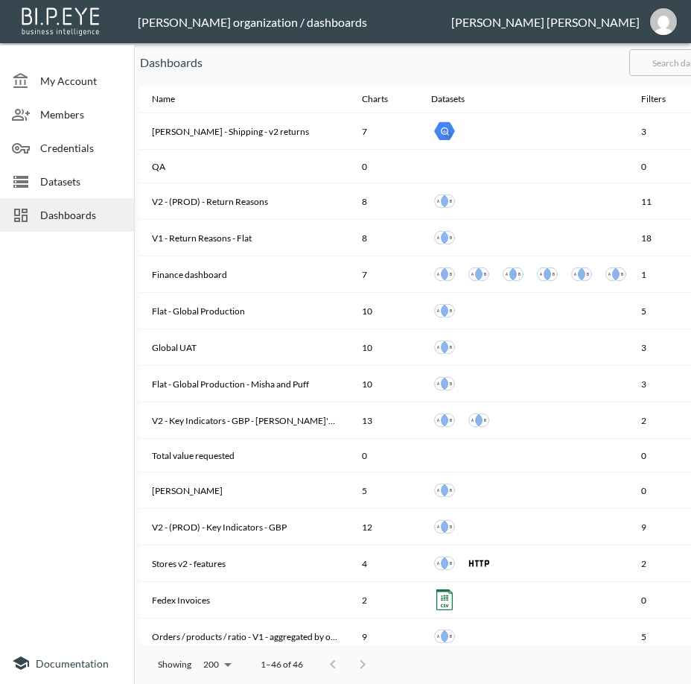
click at [674, 60] on input "text" at bounding box center [690, 62] width 121 height 37
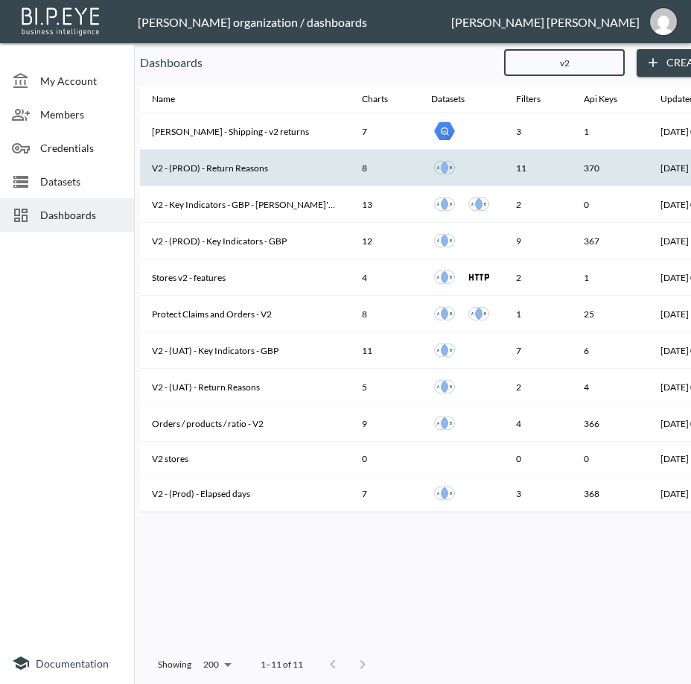
type input "v2"
click at [294, 163] on th "V2 - (PROD) - Return Reasons" at bounding box center [245, 168] width 210 height 37
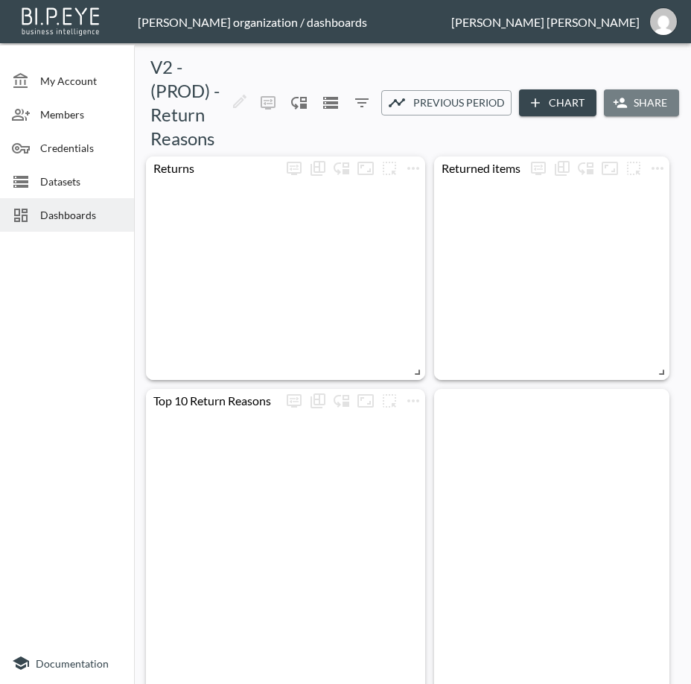
click at [630, 105] on button "Share" at bounding box center [641, 103] width 75 height 28
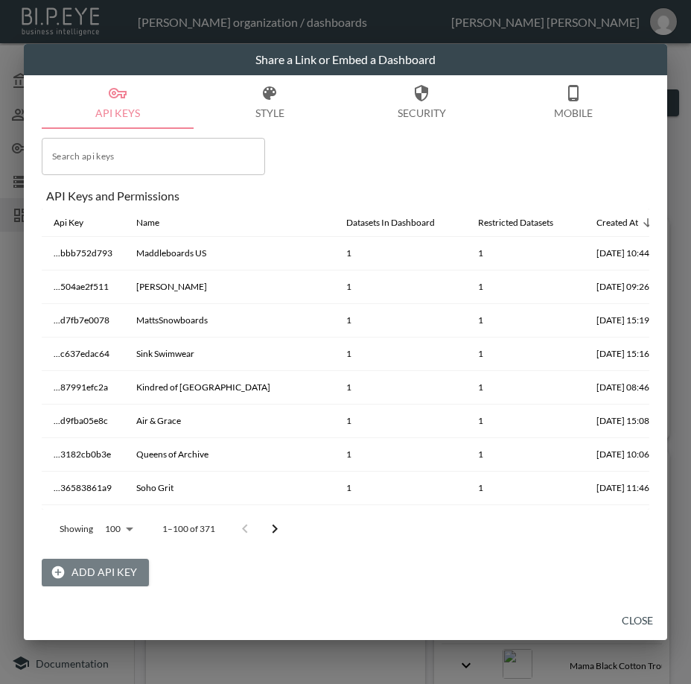
click at [118, 577] on button "Add API Key" at bounding box center [95, 573] width 107 height 28
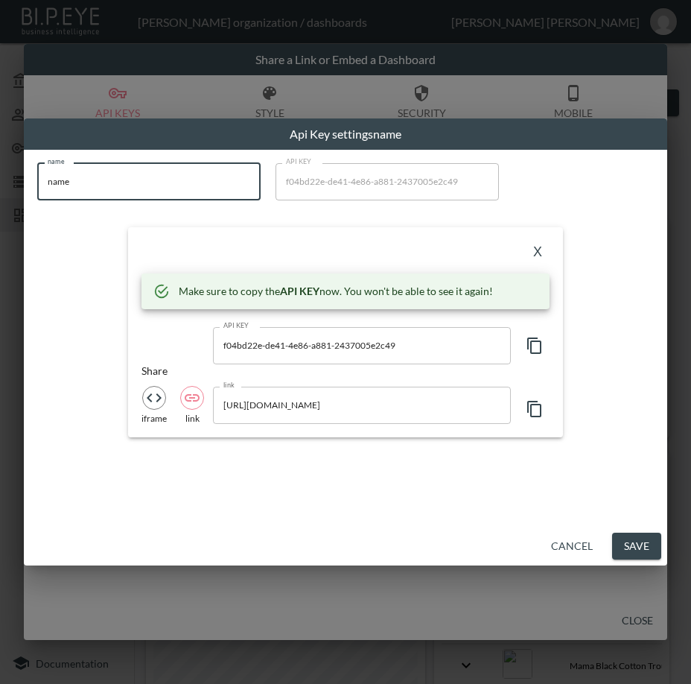
click at [1, 187] on div "Api Key settings name name name name API KEY f04bd22e-de41-4e86-a881-2437005e2c…" at bounding box center [345, 342] width 691 height 684
paste input "Nordik Recovery"
type input "Nordik Recovery"
click at [533, 347] on icon "button" at bounding box center [535, 346] width 18 height 18
drag, startPoint x: 340, startPoint y: 240, endPoint x: 493, endPoint y: 253, distance: 153.2
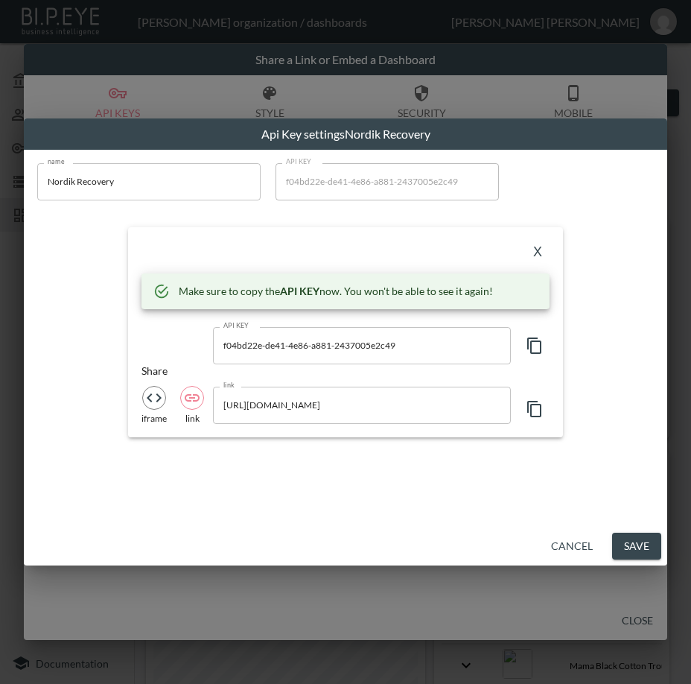
click at [343, 241] on div "X" at bounding box center [346, 253] width 408 height 24
click at [535, 251] on button "X" at bounding box center [538, 253] width 24 height 24
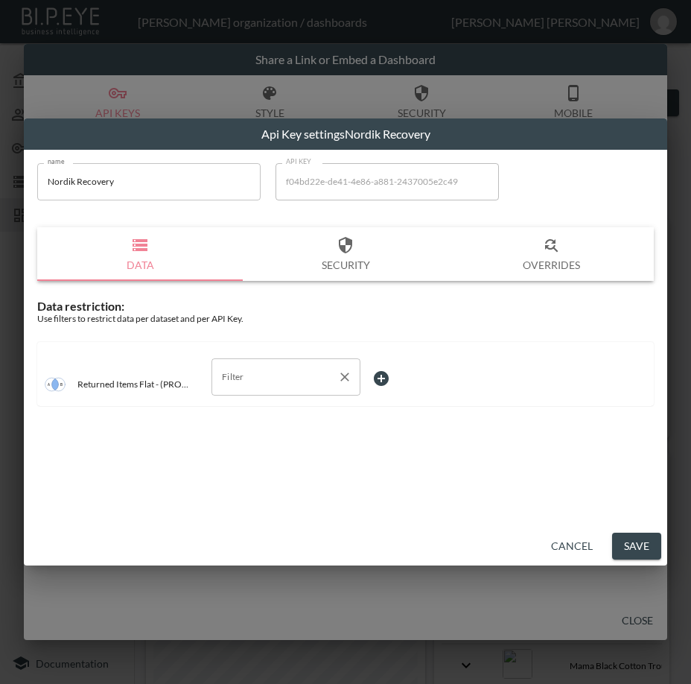
click at [278, 376] on input "Filter" at bounding box center [274, 377] width 113 height 24
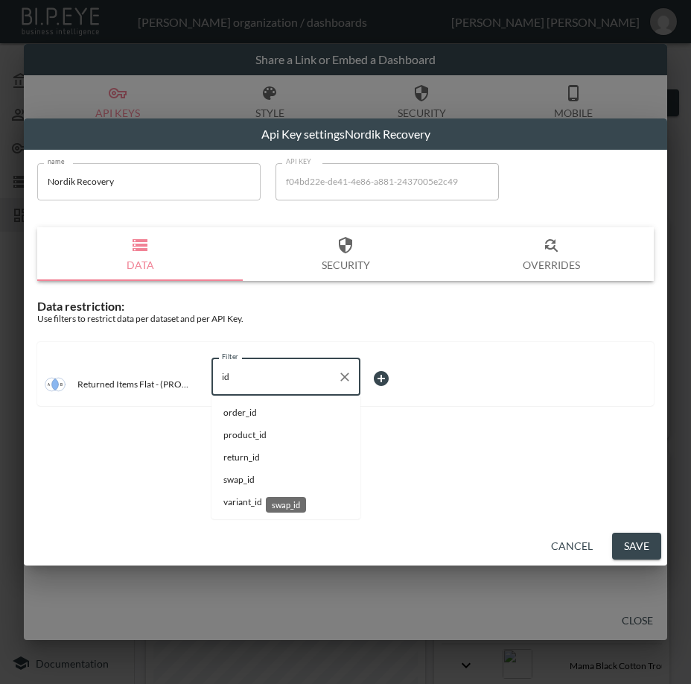
click at [275, 474] on span "swap_id" at bounding box center [285, 479] width 125 height 13
type input "swap_id"
click at [396, 380] on body "BI.P.EYE, Interactive Analytics Dashboards - app [PERSON_NAME] organization / d…" at bounding box center [345, 342] width 691 height 684
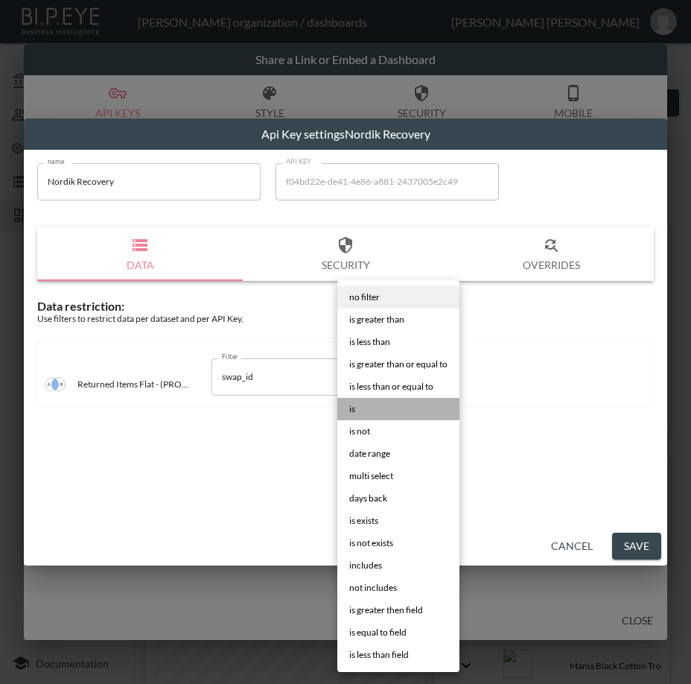
click at [371, 407] on li "is" at bounding box center [398, 409] width 122 height 22
type input "is"
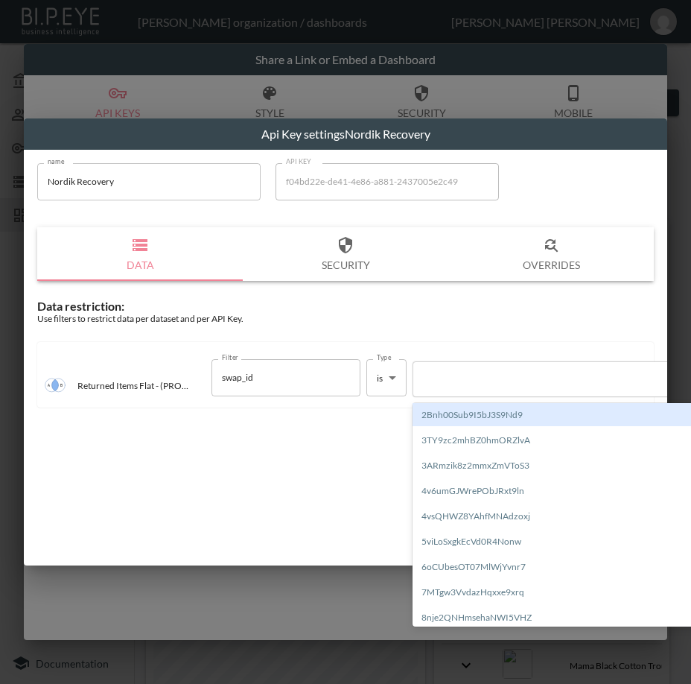
click at [486, 385] on div at bounding box center [548, 379] width 254 height 14
paste input "f24DOdIb2Iaq5ouvgCSW"
type input "f24DOdIb2Iaq5ouvgCSW"
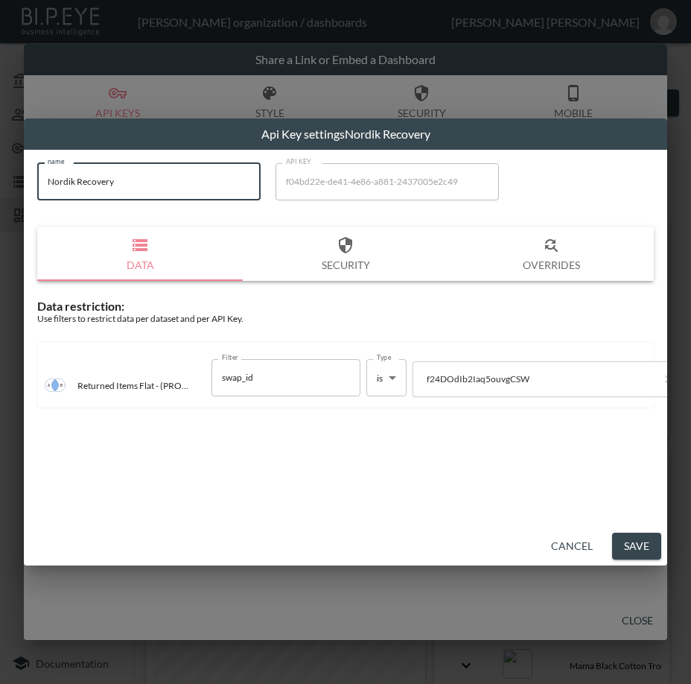
drag, startPoint x: 131, startPoint y: 184, endPoint x: 10, endPoint y: 183, distance: 121.4
click at [10, 183] on div "Api Key settings Nordik Recovery name Nordik Recovery name API KEY f04bd22e-de4…" at bounding box center [345, 342] width 691 height 684
click at [644, 542] on button "Save" at bounding box center [636, 547] width 49 height 28
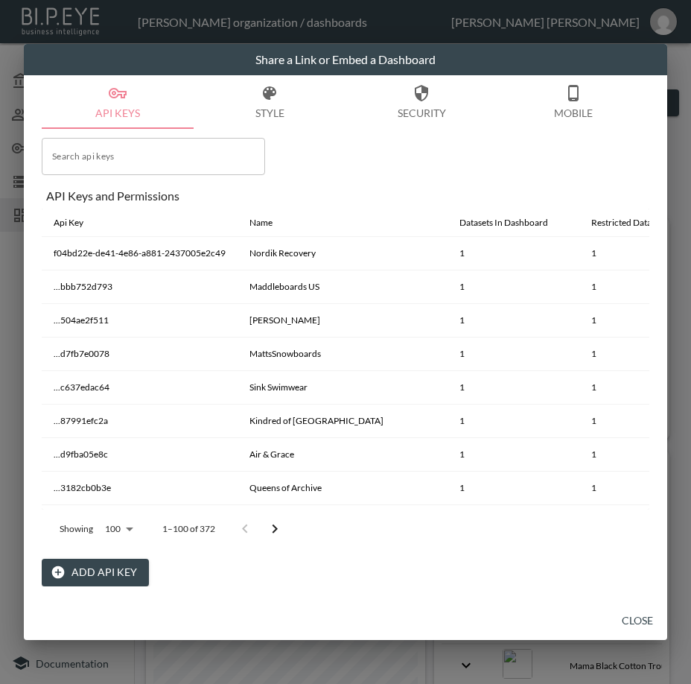
click at [638, 616] on button "Close" at bounding box center [638, 621] width 48 height 28
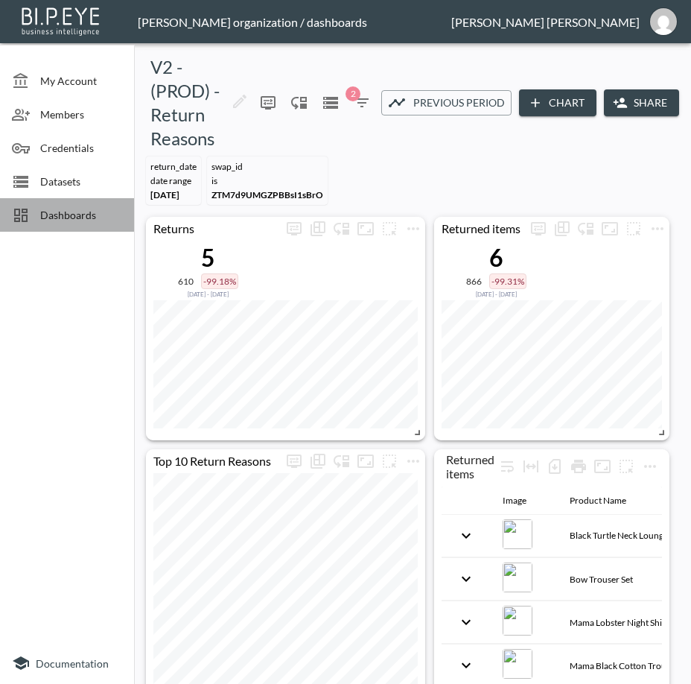
click at [46, 219] on span "Dashboards" at bounding box center [81, 215] width 82 height 16
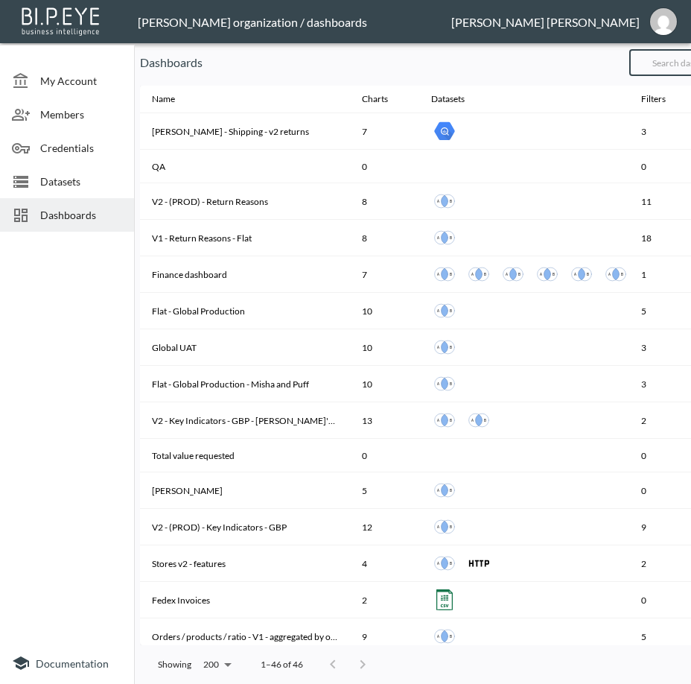
click at [679, 65] on input "text" at bounding box center [690, 62] width 121 height 37
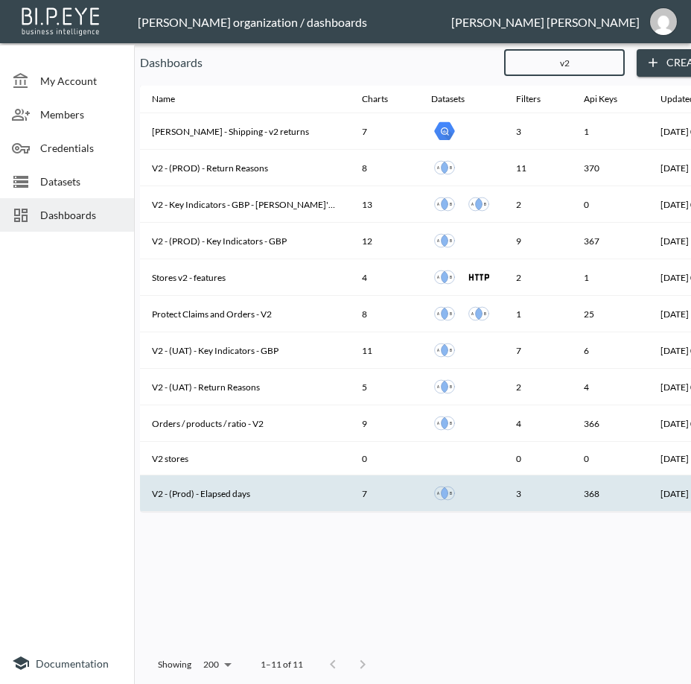
type input "v2"
click at [258, 483] on th "V2 - (Prod) - Elapsed days" at bounding box center [245, 493] width 210 height 37
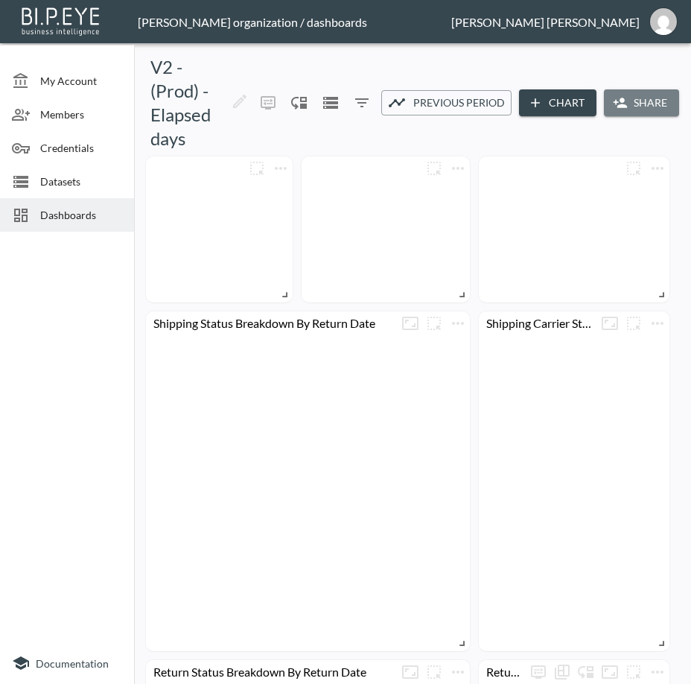
click at [643, 104] on button "Share" at bounding box center [641, 103] width 75 height 28
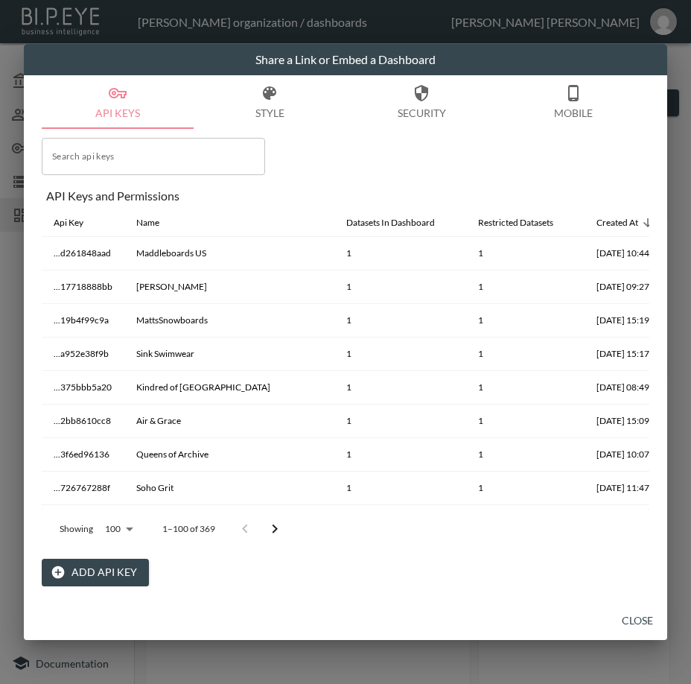
click at [121, 577] on button "Add API Key" at bounding box center [95, 573] width 107 height 28
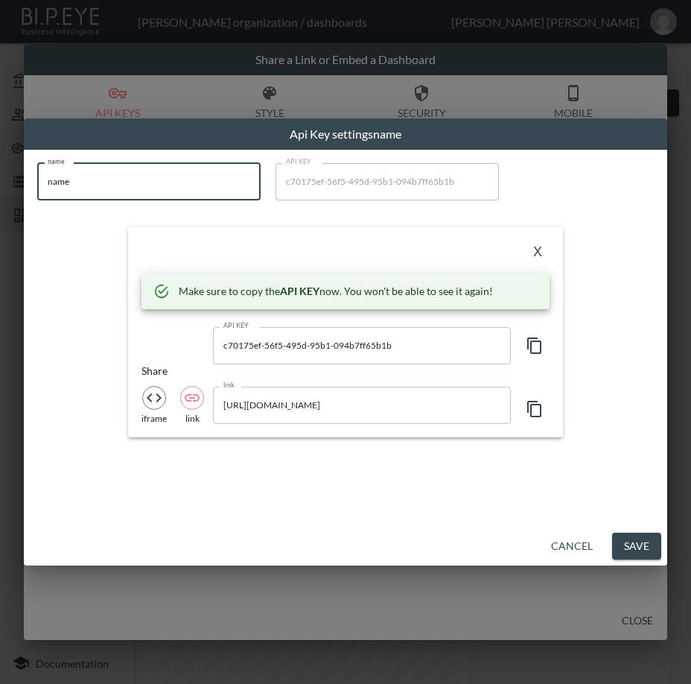
click at [4, 196] on div "Api Key settings name name name name API KEY c70175ef-56f5-495d-95b1-094b7ff65b…" at bounding box center [345, 342] width 691 height 684
paste input "Nordik Recovery"
type input "Nordik Recovery"
click at [540, 341] on icon "button" at bounding box center [534, 345] width 14 height 16
drag, startPoint x: 321, startPoint y: 233, endPoint x: 470, endPoint y: 245, distance: 149.5
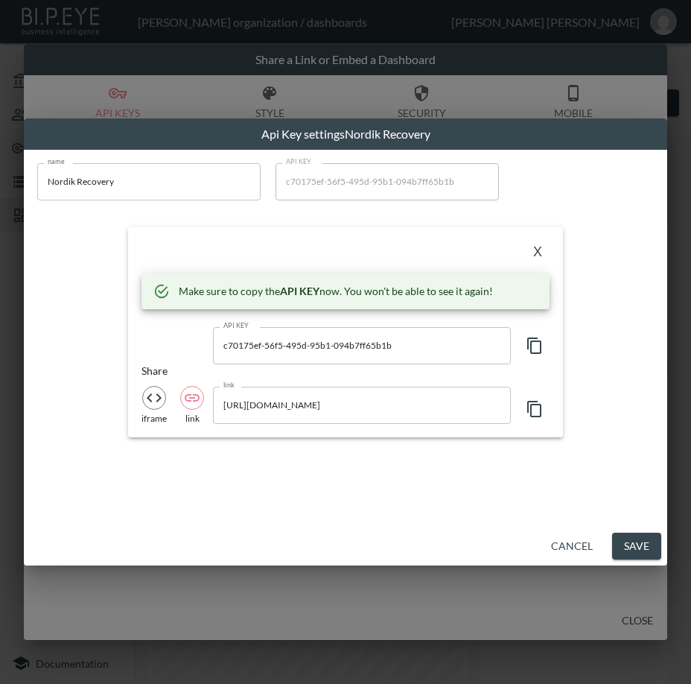
click at [319, 233] on div "X Make sure to copy the API KEY now. You won't be able to see it again! API KEY…" at bounding box center [345, 332] width 435 height 210
click at [540, 247] on button "X" at bounding box center [538, 253] width 24 height 24
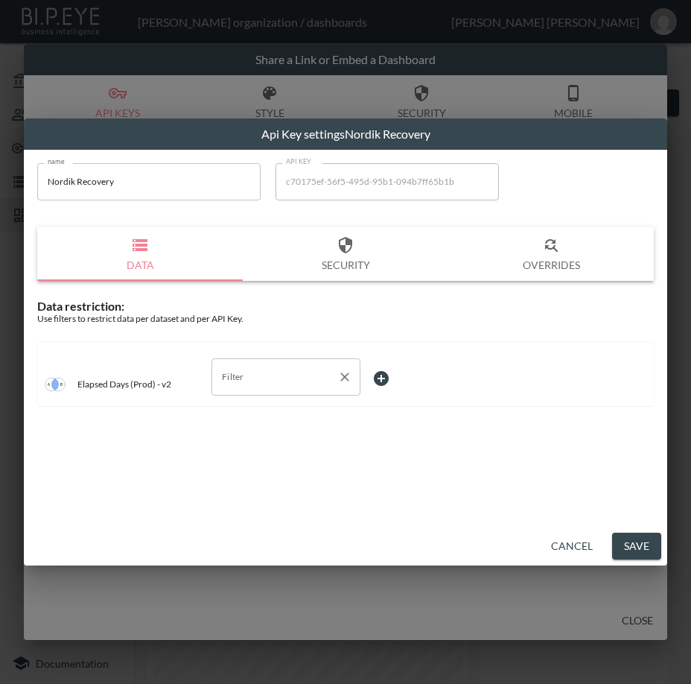
click at [253, 376] on input "Filter" at bounding box center [274, 377] width 113 height 24
click at [277, 432] on span "swap_id" at bounding box center [285, 434] width 125 height 13
type input "swap_id"
click at [400, 367] on body "BI.P.EYE, Interactive Analytics Dashboards - app [PERSON_NAME] organization / d…" at bounding box center [345, 342] width 691 height 684
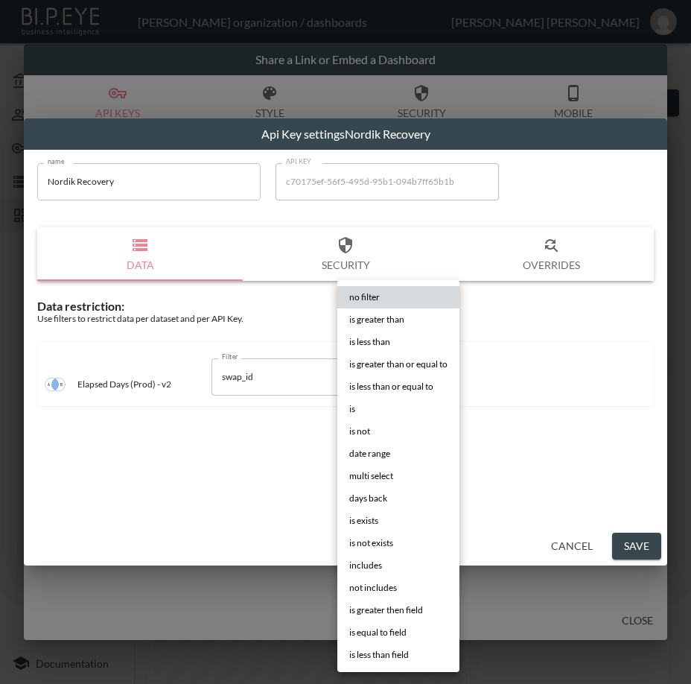
click at [349, 406] on span "is" at bounding box center [352, 408] width 6 height 13
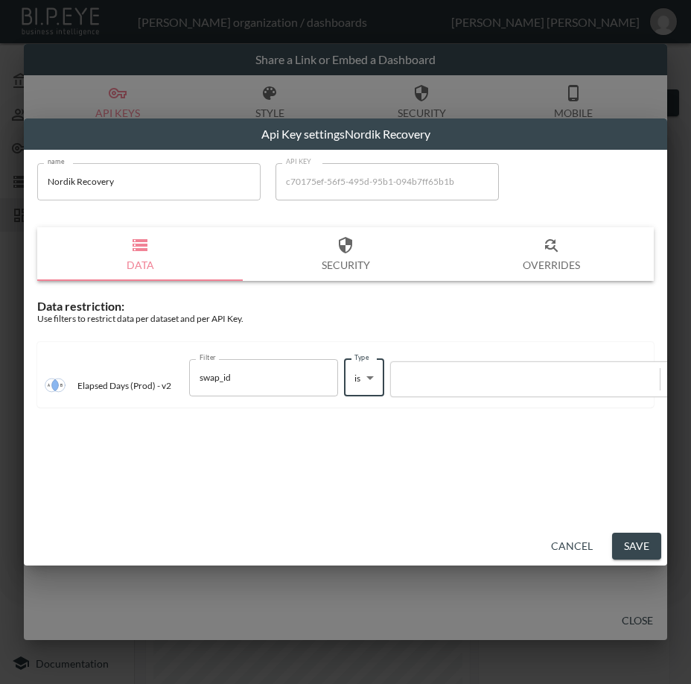
type input "is"
click at [473, 375] on div at bounding box center [526, 379] width 254 height 14
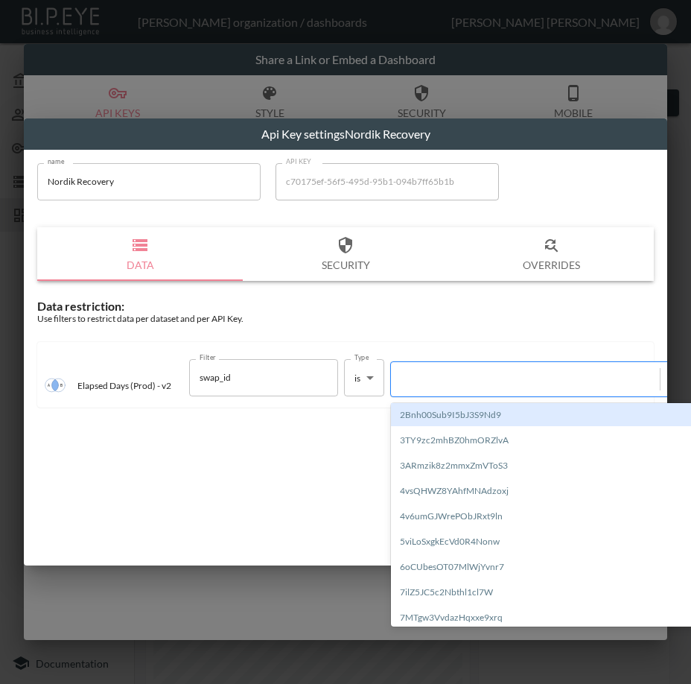
paste input "f24DOdIb2Iaq5ouvgCSW"
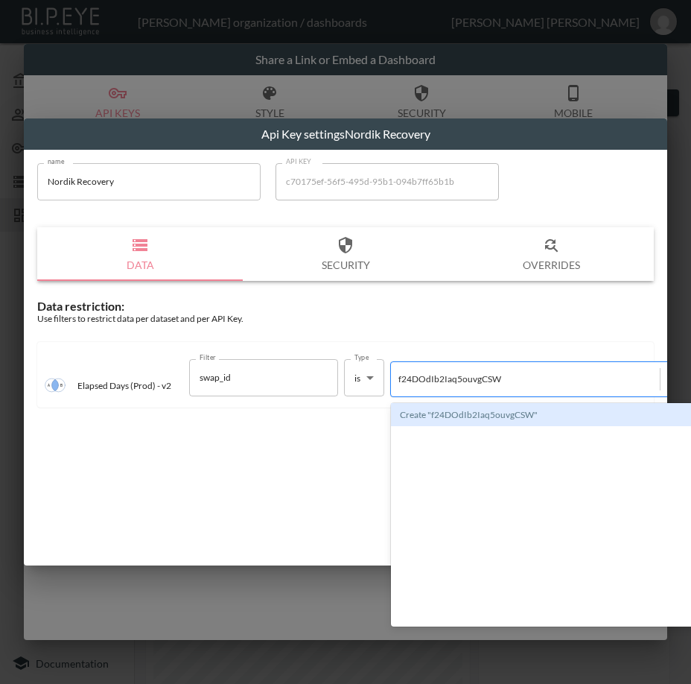
type input "f24DOdIb2Iaq5ouvgCSW"
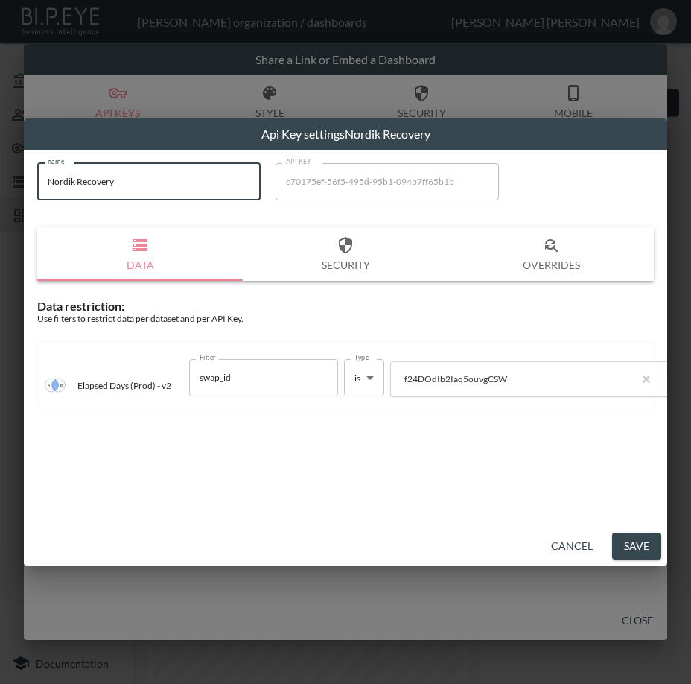
drag, startPoint x: 98, startPoint y: 178, endPoint x: 39, endPoint y: 180, distance: 58.2
click at [39, 180] on input "Nordik Recovery" at bounding box center [148, 181] width 223 height 37
click at [651, 546] on button "Save" at bounding box center [636, 547] width 49 height 28
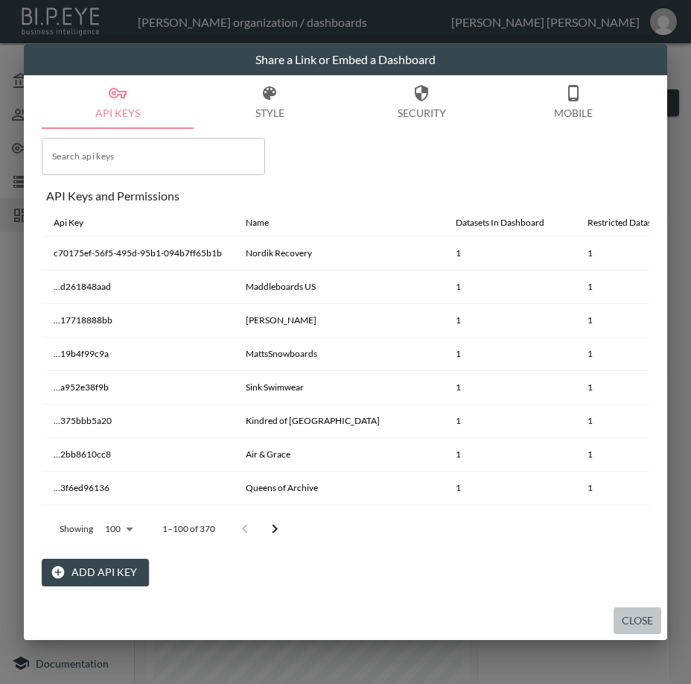
click at [641, 613] on button "Close" at bounding box center [638, 621] width 48 height 28
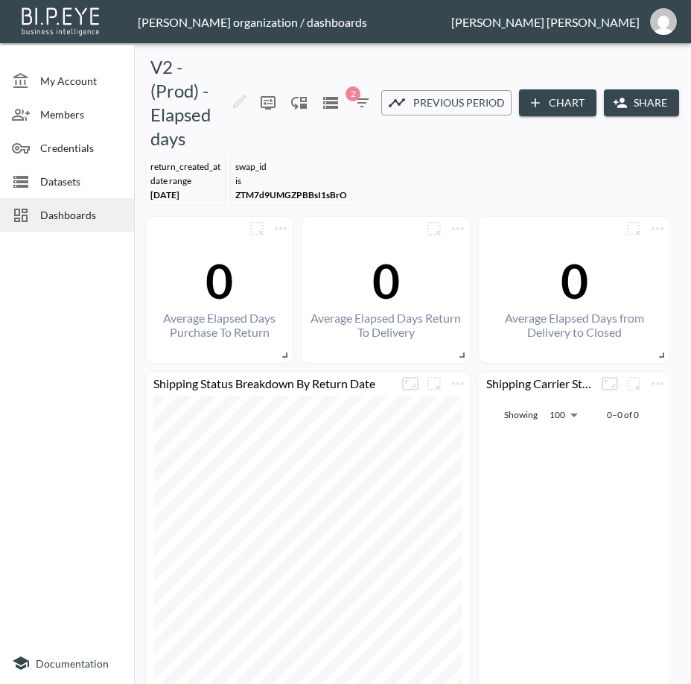
click at [77, 202] on div "Dashboards" at bounding box center [67, 215] width 134 height 34
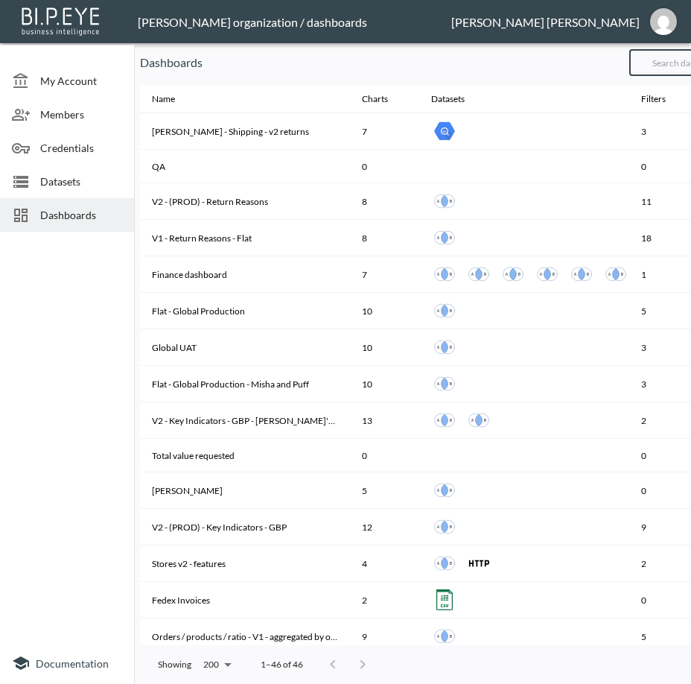
click at [687, 65] on input "text" at bounding box center [690, 62] width 121 height 37
click at [672, 62] on input "text" at bounding box center [690, 62] width 121 height 37
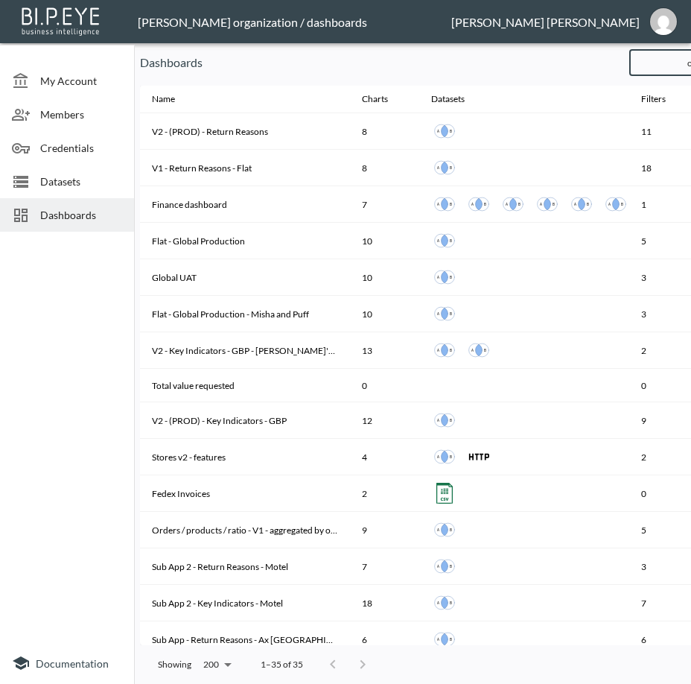
scroll to position [0, 32]
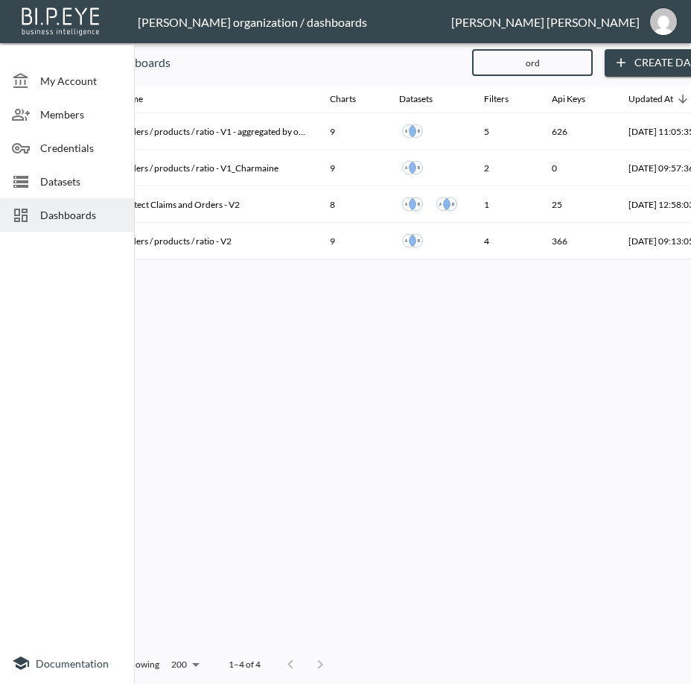
drag, startPoint x: 594, startPoint y: 61, endPoint x: 505, endPoint y: 66, distance: 88.8
click at [505, 66] on input "ord" at bounding box center [532, 62] width 121 height 37
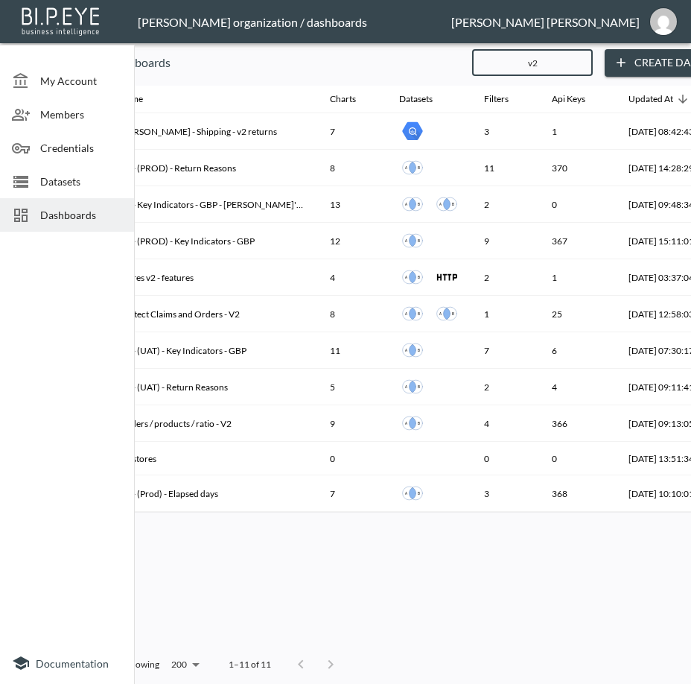
type input "v2"
click at [355, 585] on div "Name Charts Datasets Filters Api Keys Updated At [PERSON_NAME] - Shipping - v2 …" at bounding box center [431, 366] width 646 height 560
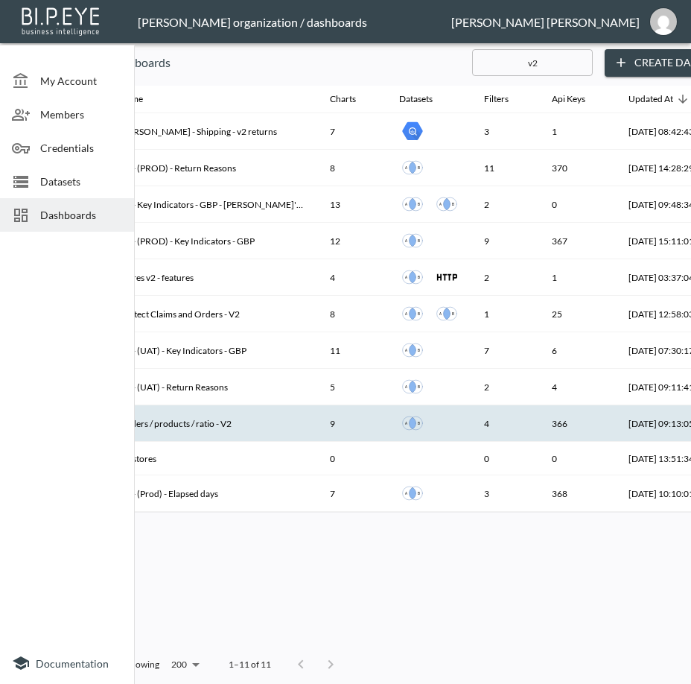
click at [217, 425] on th "Orders / products / ratio - V2" at bounding box center [213, 423] width 210 height 37
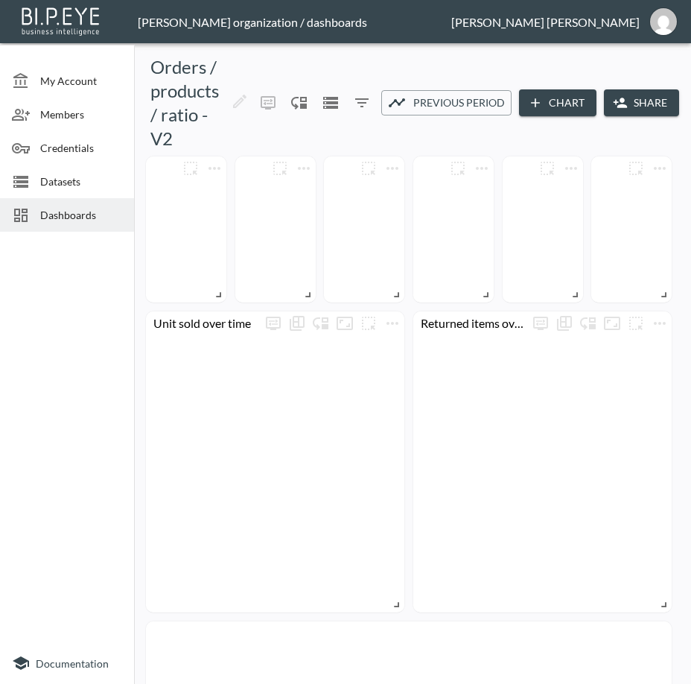
click at [647, 107] on button "Share" at bounding box center [641, 103] width 75 height 28
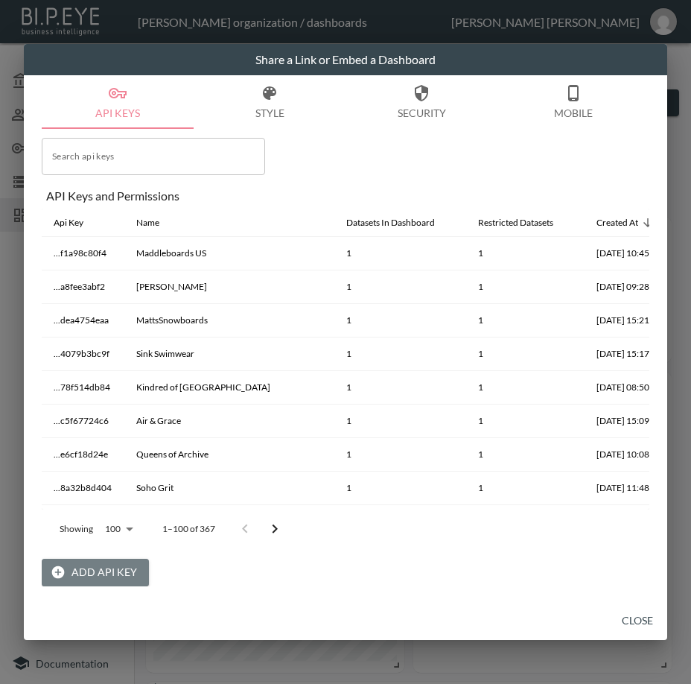
click at [101, 565] on button "Add API Key" at bounding box center [95, 573] width 107 height 28
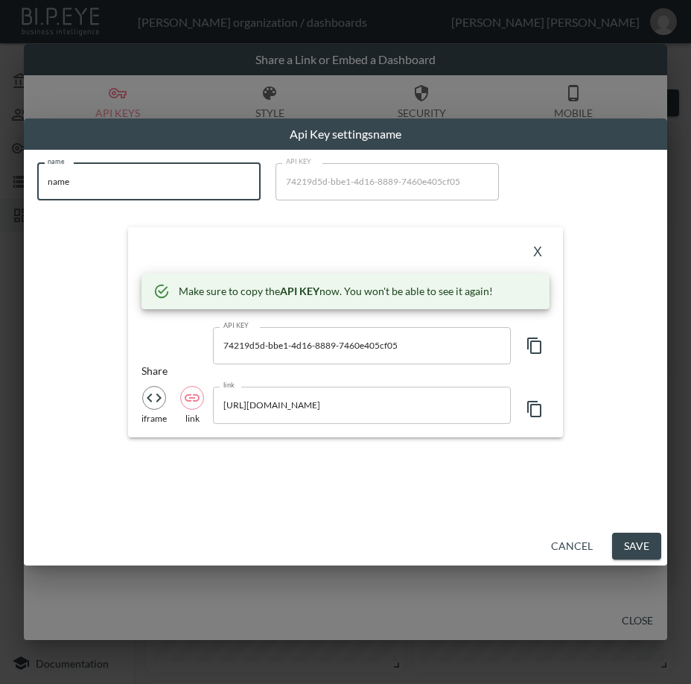
drag, startPoint x: 114, startPoint y: 186, endPoint x: 1, endPoint y: 186, distance: 113.2
click at [1, 186] on div "Api Key settings name name name name API KEY 74219d5d-bbe1-4d16-8889-7460e405cf…" at bounding box center [345, 342] width 691 height 684
paste input "Nordik Recovery"
type input "Nordik Recovery"
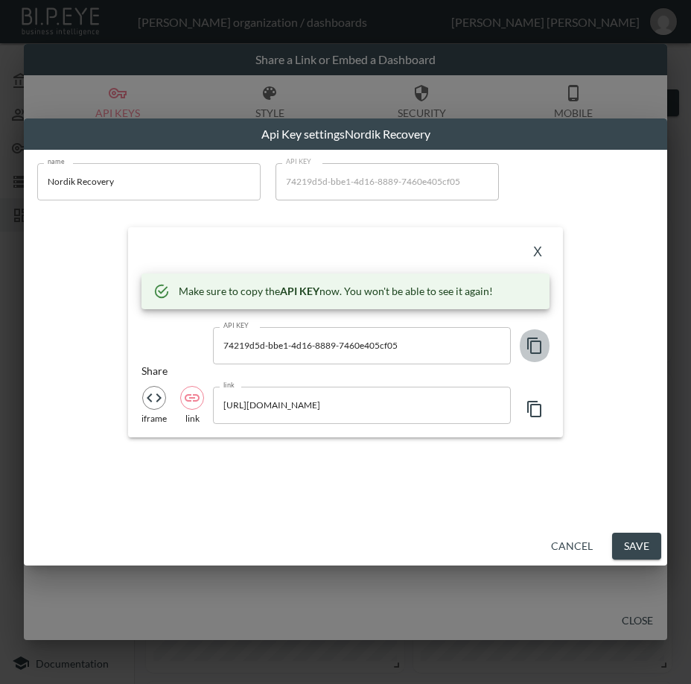
click at [536, 337] on icon "button" at bounding box center [535, 346] width 18 height 18
click at [343, 250] on div "X" at bounding box center [346, 253] width 408 height 24
click at [540, 250] on button "X" at bounding box center [538, 253] width 24 height 24
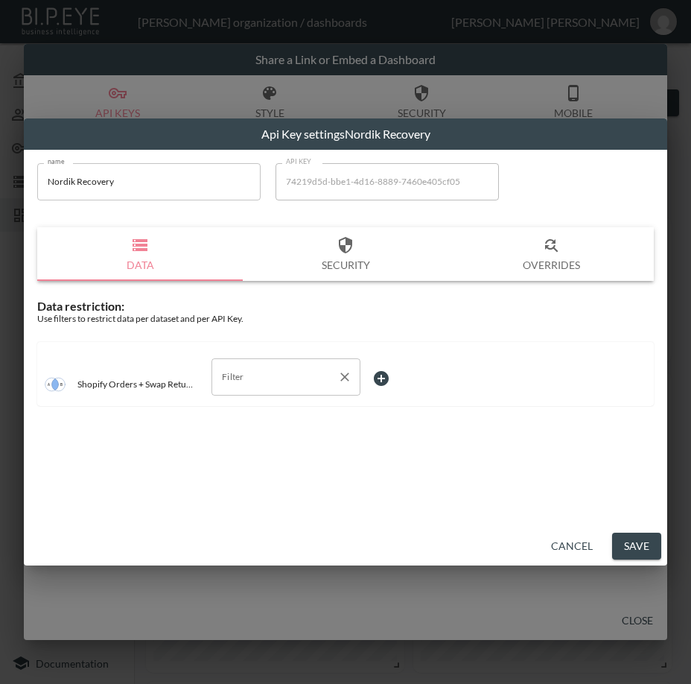
click at [264, 367] on input "Filter" at bounding box center [274, 377] width 113 height 24
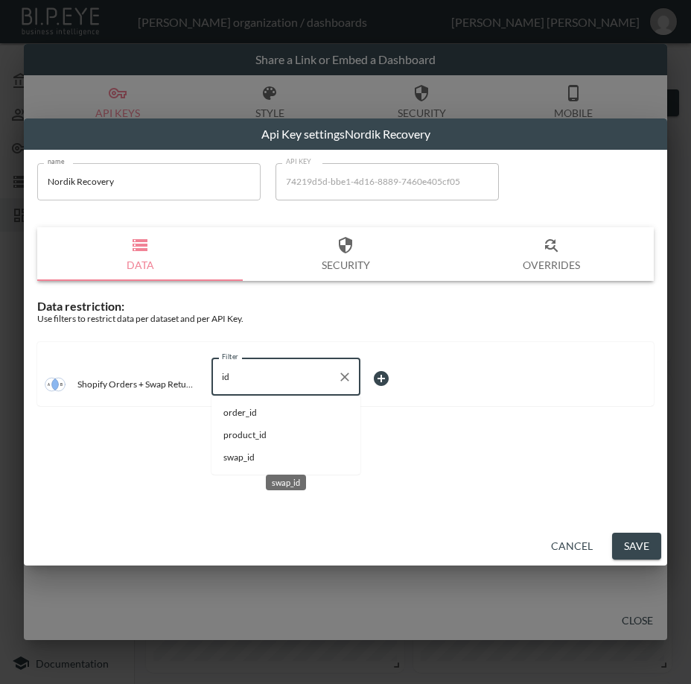
drag, startPoint x: 260, startPoint y: 454, endPoint x: 323, endPoint y: 405, distance: 79.6
click at [259, 454] on span "swap_id" at bounding box center [285, 457] width 125 height 13
type input "swap_id"
click at [373, 371] on body "BI.P.EYE, Interactive Analytics Dashboards - app [PERSON_NAME] organization / d…" at bounding box center [345, 342] width 691 height 684
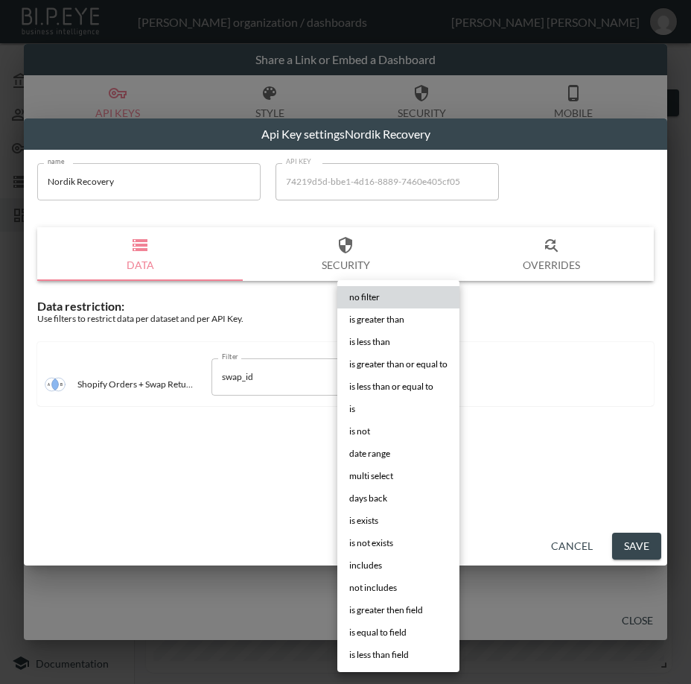
click at [366, 402] on li "is" at bounding box center [398, 409] width 122 height 22
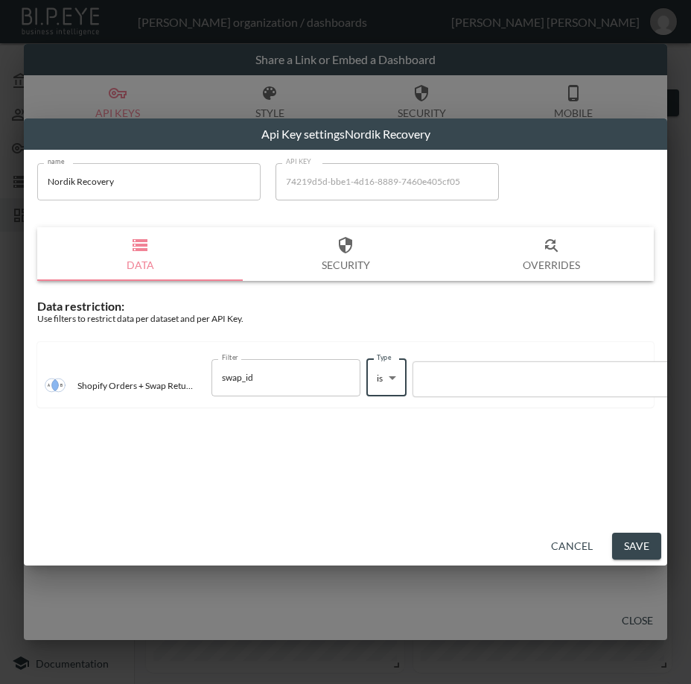
type input "is"
click at [485, 379] on div at bounding box center [548, 379] width 254 height 14
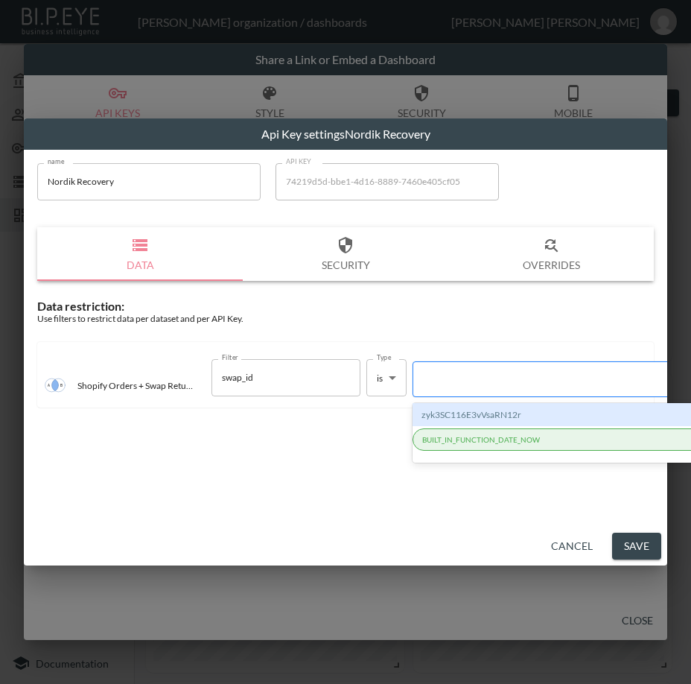
paste input "f24DOdIb2Iaq5ouvgCSW"
type input "f24DOdIb2Iaq5ouvgCSW"
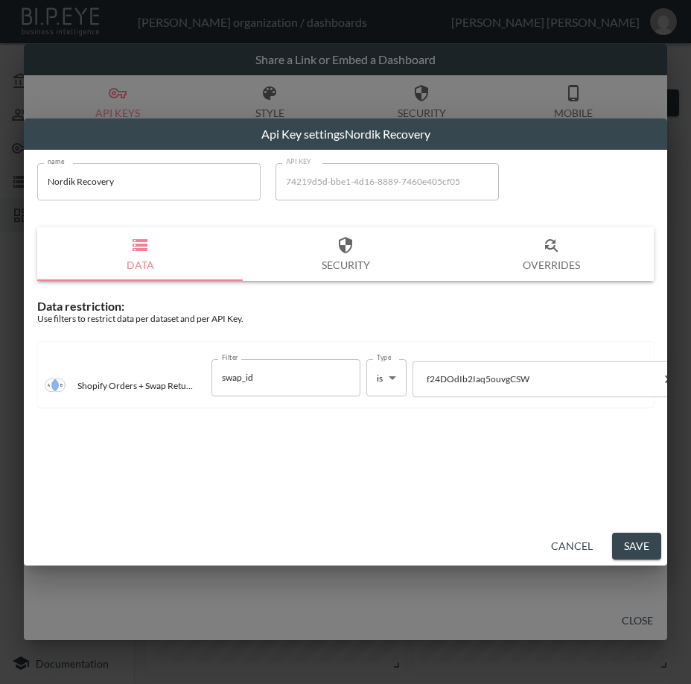
click at [632, 540] on button "Save" at bounding box center [636, 547] width 49 height 28
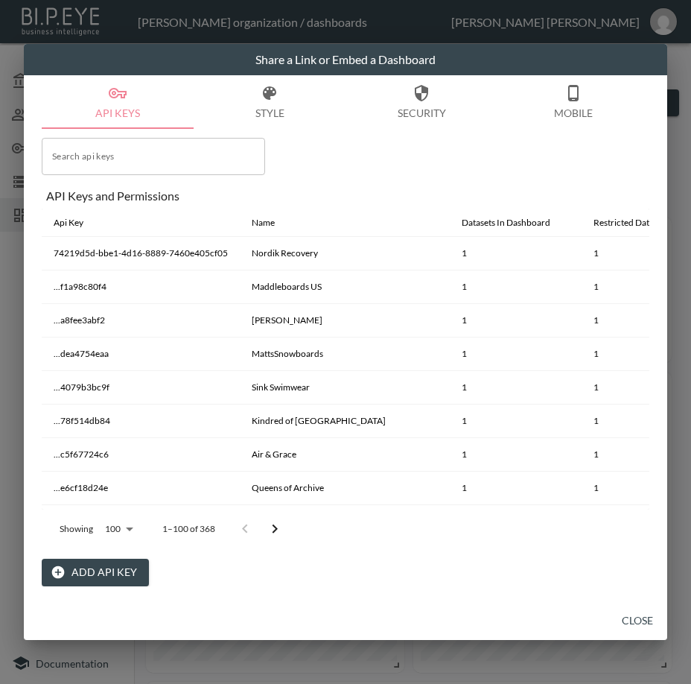
click at [632, 621] on button "Close" at bounding box center [638, 621] width 48 height 28
